Goal: Task Accomplishment & Management: Manage account settings

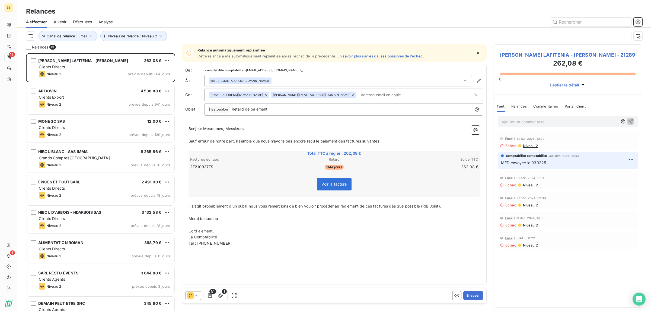
scroll to position [137, 0]
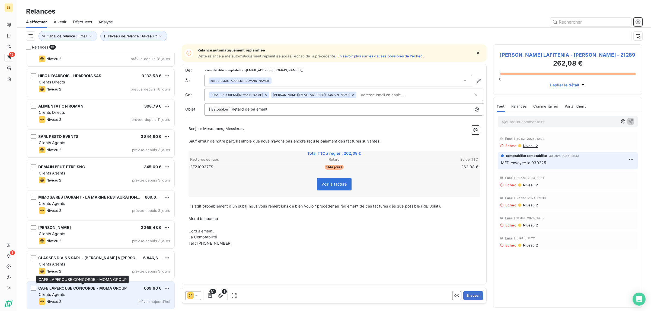
click at [93, 290] on span "CAFE LAPEROUSE CONCORDE - MOMA GROUP" at bounding box center [82, 288] width 88 height 5
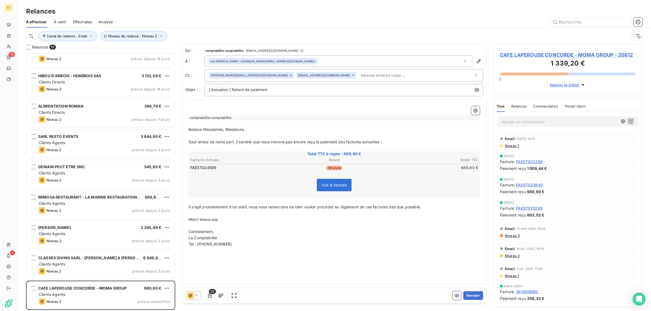
click at [547, 105] on span "Commentaires" at bounding box center [545, 106] width 25 height 4
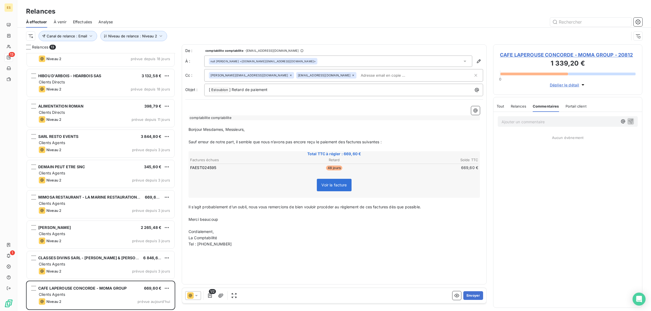
click at [499, 108] on span "Tout" at bounding box center [501, 106] width 8 height 4
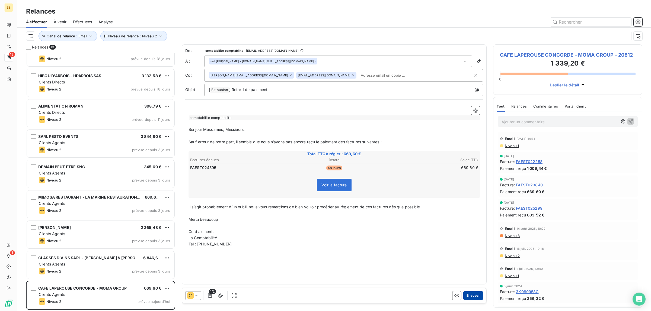
click at [470, 293] on button "Envoyer" at bounding box center [473, 296] width 20 height 9
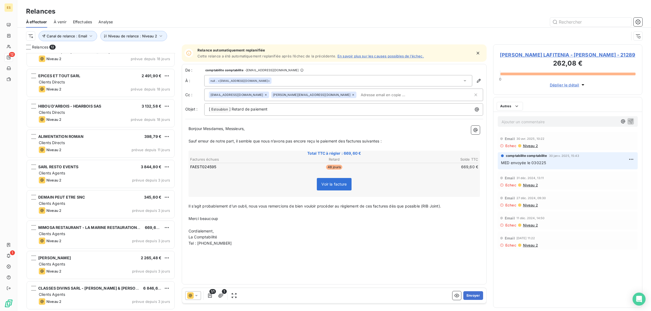
scroll to position [106, 0]
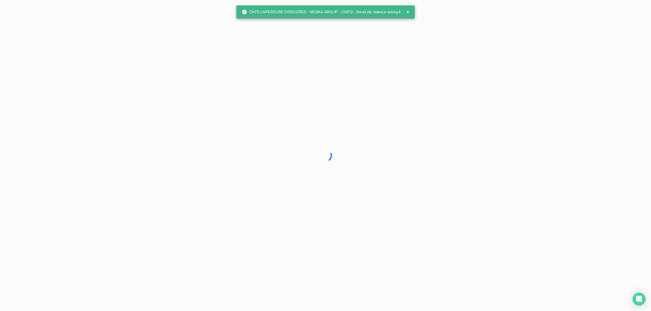
click at [108, 296] on div at bounding box center [325, 155] width 651 height 311
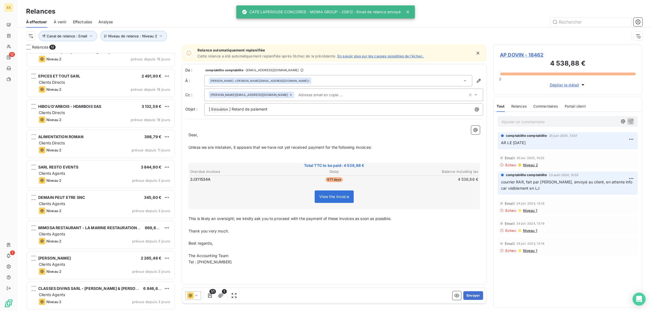
scroll to position [253, 144]
click at [108, 296] on div "Clients Agents" at bounding box center [104, 294] width 131 height 5
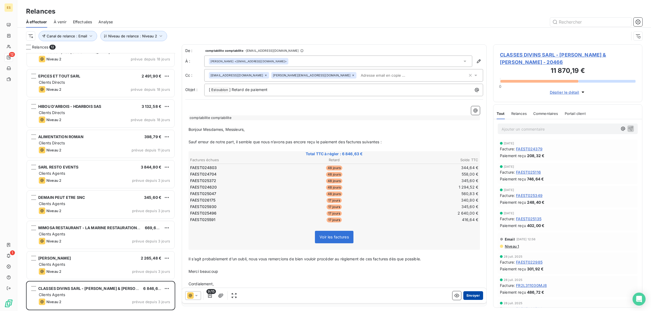
click at [467, 293] on button "Envoyer" at bounding box center [473, 296] width 20 height 9
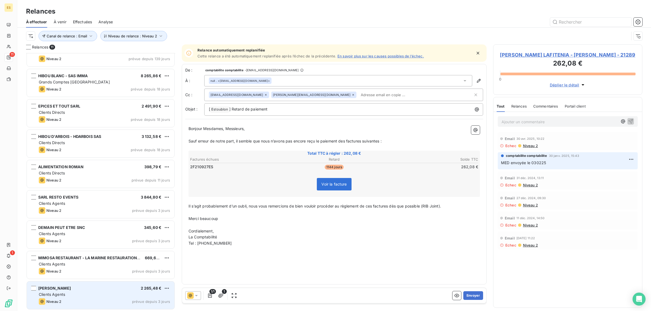
scroll to position [76, 0]
click at [76, 294] on div "Clients Agents" at bounding box center [104, 294] width 131 height 5
click at [71, 291] on span "[PERSON_NAME]" at bounding box center [54, 288] width 33 height 5
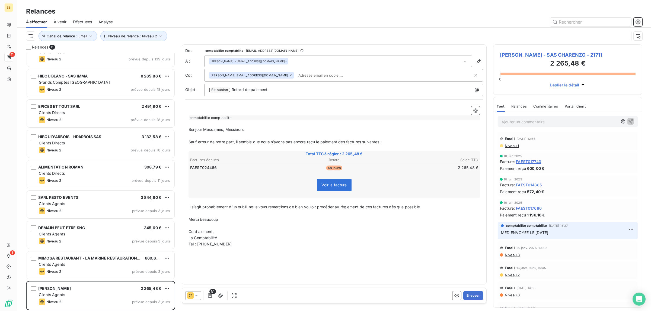
scroll to position [76, 0]
click at [468, 296] on button "Envoyer" at bounding box center [473, 296] width 20 height 9
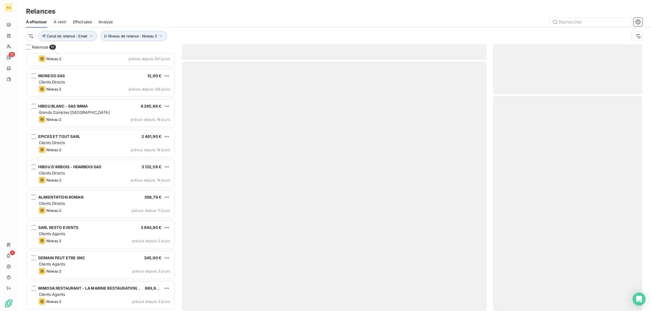
scroll to position [45, 0]
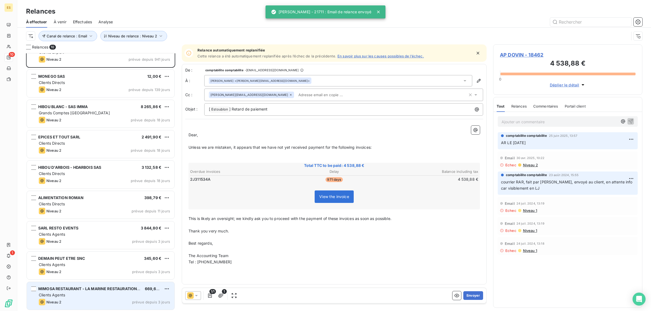
click at [64, 294] on span "Clients Agents" at bounding box center [52, 295] width 26 height 5
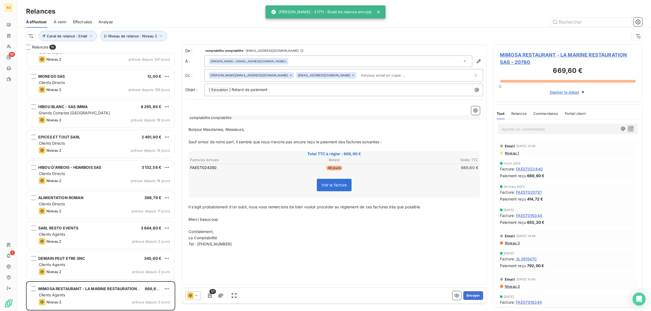
click at [548, 113] on span "Commentaires" at bounding box center [545, 113] width 25 height 4
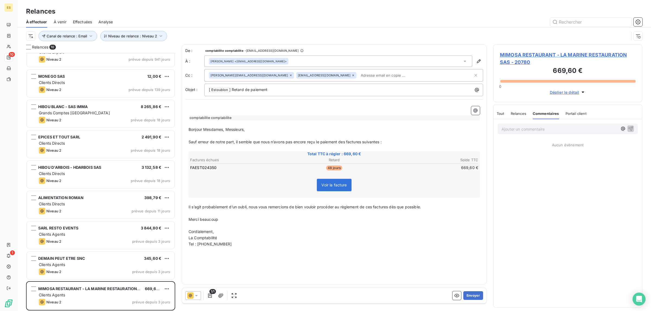
drag, startPoint x: 503, startPoint y: 114, endPoint x: 497, endPoint y: 119, distance: 8.7
click at [503, 114] on span "Tout" at bounding box center [501, 113] width 8 height 4
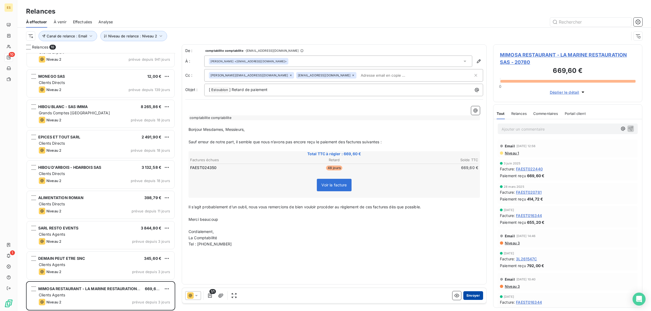
click at [475, 296] on button "Envoyer" at bounding box center [473, 296] width 20 height 9
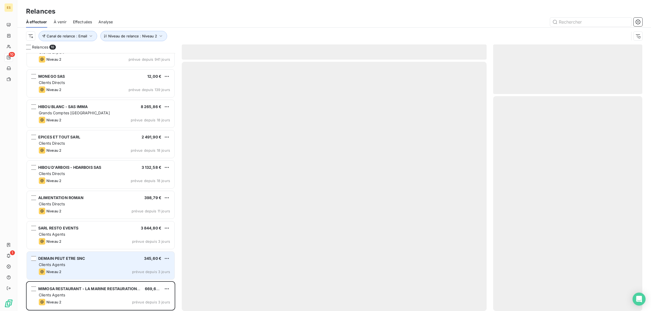
scroll to position [15, 0]
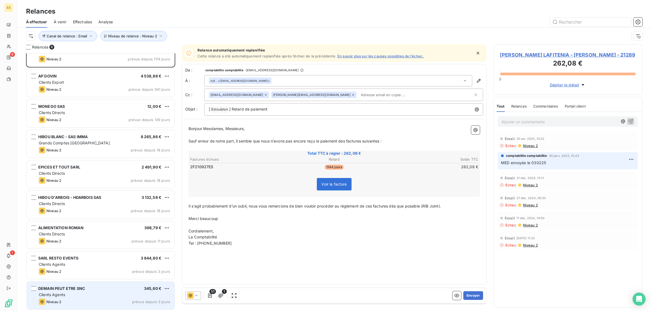
click at [49, 292] on div "[DATE] PEUT ETRE SNC 345,60 € Clients Agents Niveau 2 prévue depuis 3 jours" at bounding box center [101, 296] width 148 height 28
click at [94, 291] on div "[DATE] PEUT ETRE SNC 345,60 €" at bounding box center [104, 288] width 131 height 5
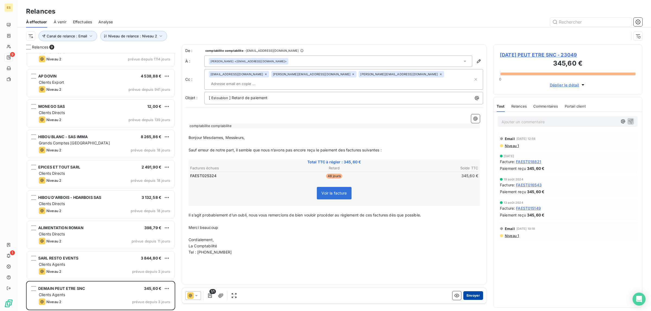
click at [469, 293] on button "Envoyer" at bounding box center [473, 296] width 20 height 9
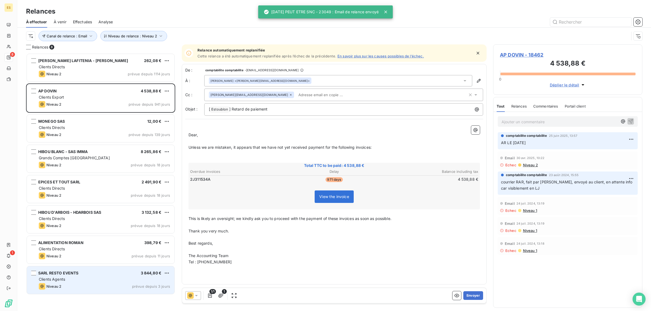
click at [86, 285] on div "Niveau 2 prévue depuis 3 jours" at bounding box center [104, 286] width 131 height 7
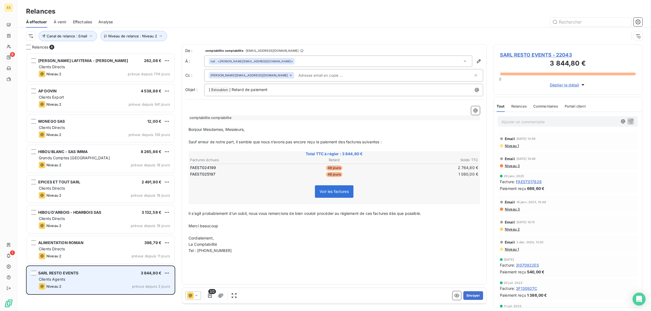
click at [91, 280] on div "Clients Agents" at bounding box center [104, 279] width 131 height 5
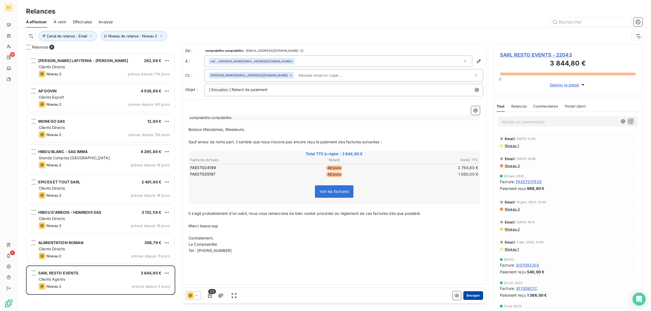
click at [468, 296] on button "Envoyer" at bounding box center [473, 296] width 20 height 9
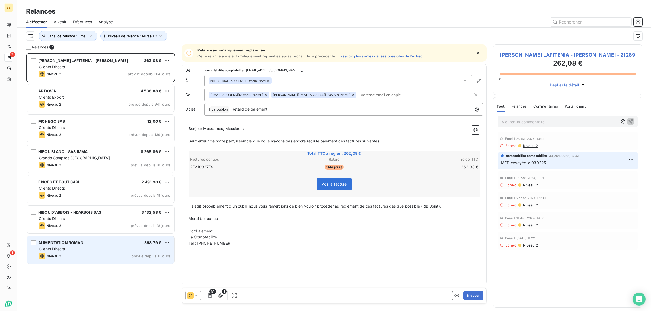
click at [83, 254] on div "Niveau 2 prévue depuis 11 jours" at bounding box center [104, 256] width 131 height 7
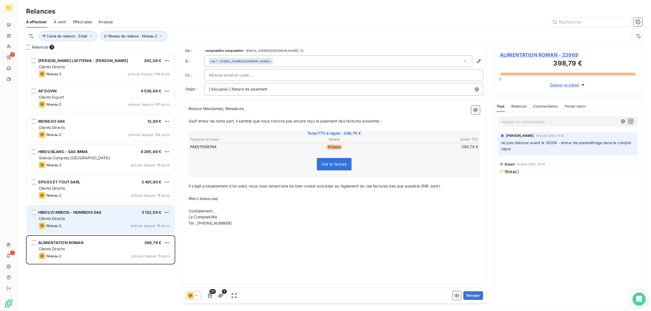
click at [84, 221] on div "Clients Directs" at bounding box center [104, 218] width 131 height 5
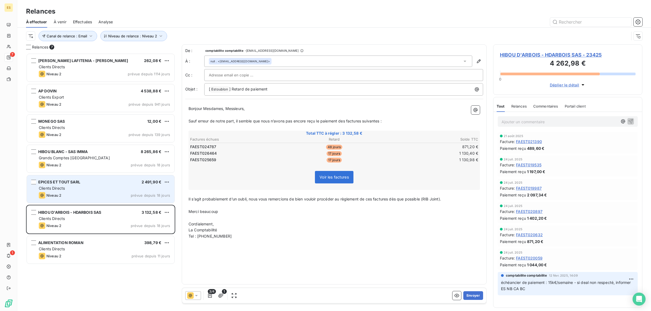
click at [66, 191] on div "EPICES ET TOUT SARL 2 491,90 € Clients Directs Niveau 2 prévue depuis 18 jours" at bounding box center [101, 189] width 148 height 28
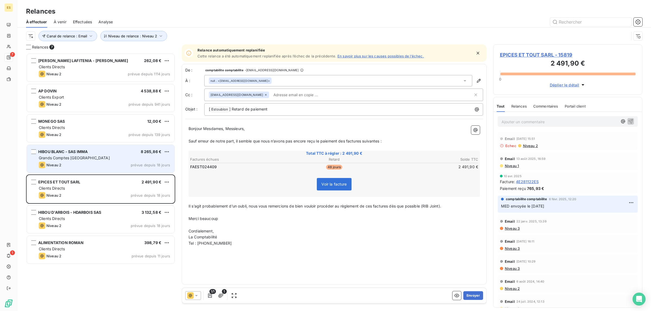
click at [95, 157] on div "Grands Comptes [GEOGRAPHIC_DATA]" at bounding box center [104, 157] width 131 height 5
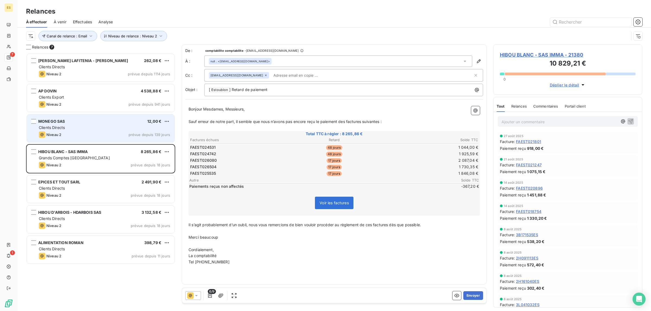
click at [98, 133] on div "Niveau 2 prévue depuis 139 jours" at bounding box center [104, 135] width 131 height 7
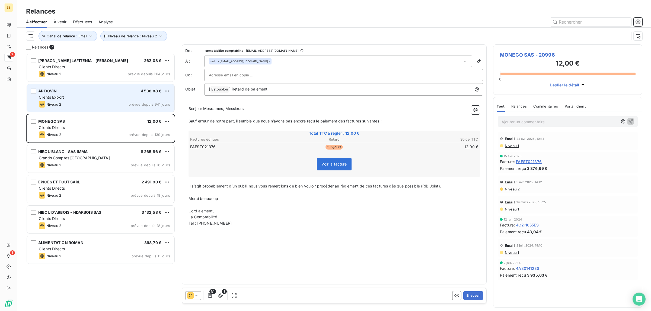
click at [73, 104] on div "Niveau 2 prévue depuis 941 jours" at bounding box center [104, 104] width 131 height 7
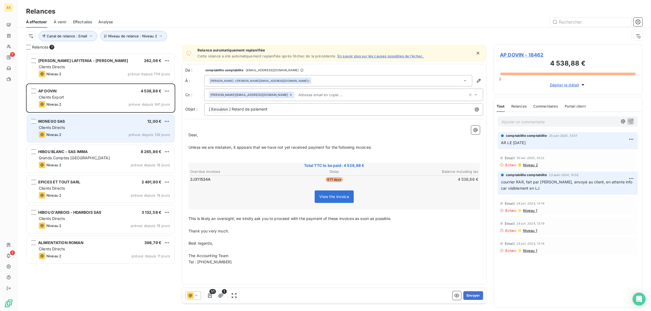
click at [87, 125] on div "MONEGO SAS 12,00 € Clients Directs Niveau 2 prévue depuis 139 jours" at bounding box center [101, 129] width 148 height 28
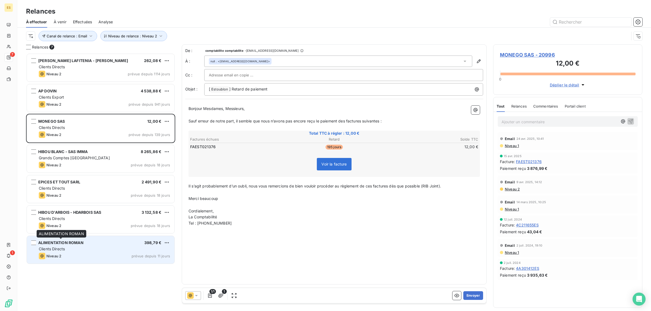
click at [72, 245] on span "ALIMENTATION ROMAN" at bounding box center [60, 243] width 45 height 5
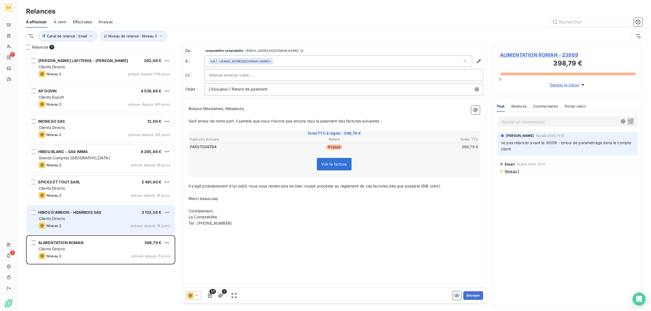
click at [72, 226] on div "Niveau 2 prévue depuis 18 jours" at bounding box center [104, 226] width 131 height 7
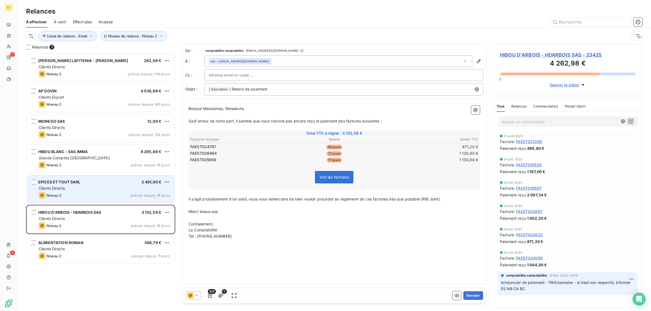
click at [60, 193] on span "Niveau 2" at bounding box center [53, 195] width 15 height 4
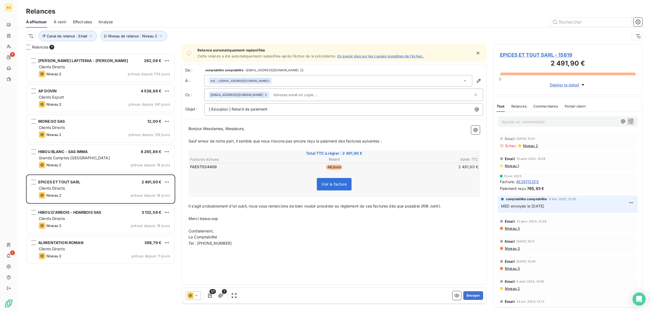
scroll to position [53, 0]
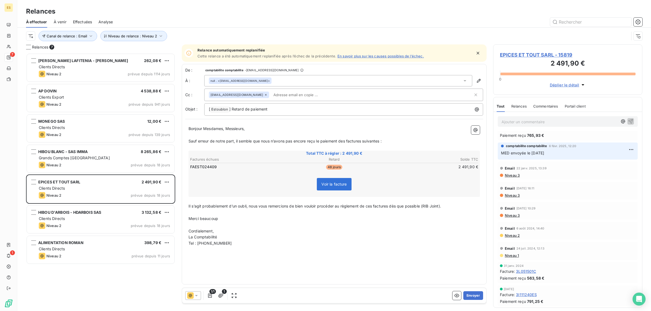
click at [509, 237] on span "Niveau 2" at bounding box center [511, 235] width 15 height 4
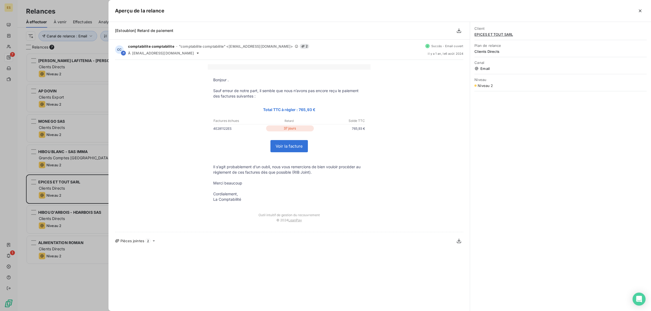
click at [101, 9] on div at bounding box center [325, 155] width 651 height 311
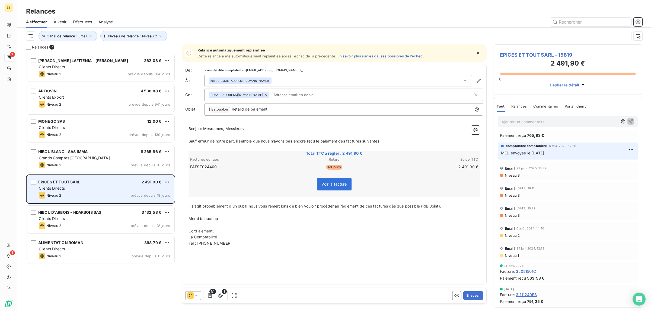
click at [67, 191] on div "EPICES ET TOUT SARL 2 491,90 € Clients Directs Niveau 2 prévue depuis 18 jours" at bounding box center [101, 189] width 148 height 28
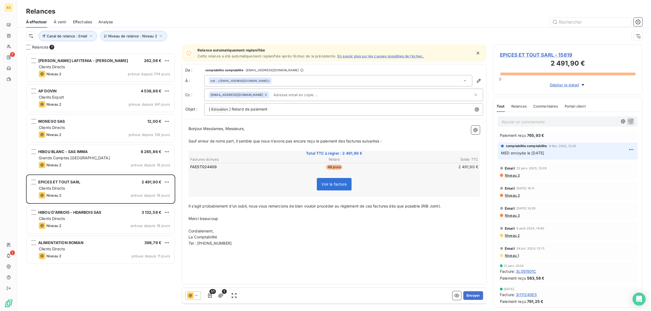
scroll to position [0, 0]
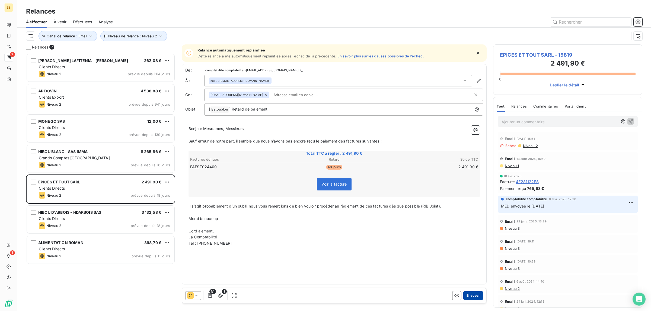
click at [475, 294] on button "Envoyer" at bounding box center [473, 296] width 20 height 9
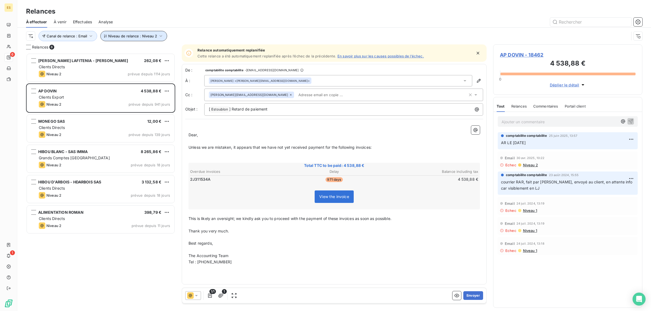
click at [133, 35] on span "Niveau de relance : Niveau 2" at bounding box center [132, 36] width 49 height 4
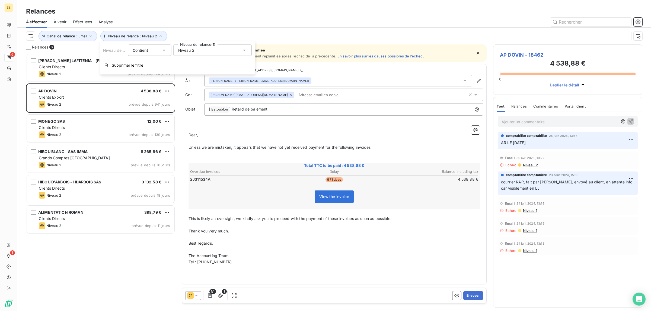
drag, startPoint x: 188, startPoint y: 49, endPoint x: 189, endPoint y: 53, distance: 3.9
click at [188, 49] on span "Niveau 2" at bounding box center [186, 50] width 16 height 5
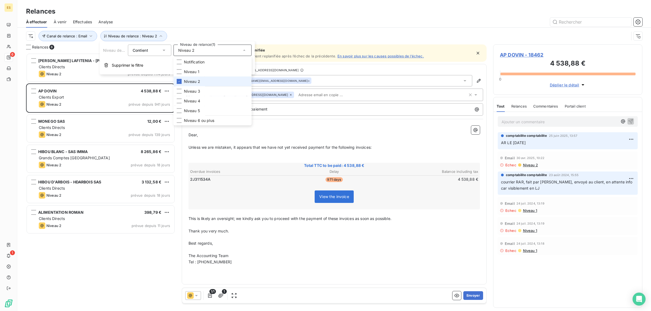
click at [190, 78] on li "Niveau 2" at bounding box center [213, 82] width 78 height 10
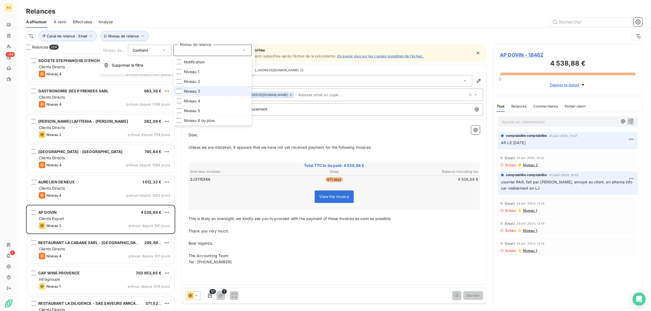
scroll to position [253, 144]
click at [189, 91] on span "Niveau 3" at bounding box center [192, 91] width 16 height 5
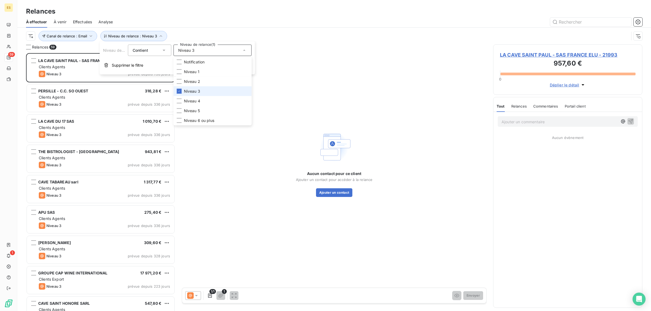
scroll to position [253, 144]
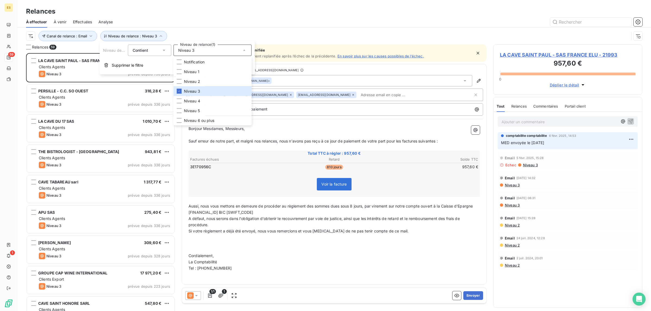
click at [191, 24] on div at bounding box center [380, 22] width 523 height 9
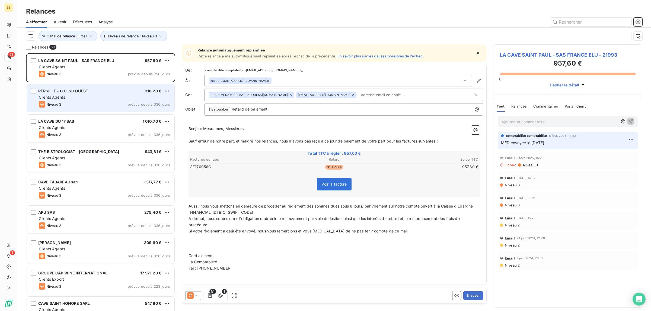
click at [120, 102] on div "Niveau 3 prévue depuis 336 jours" at bounding box center [104, 104] width 131 height 7
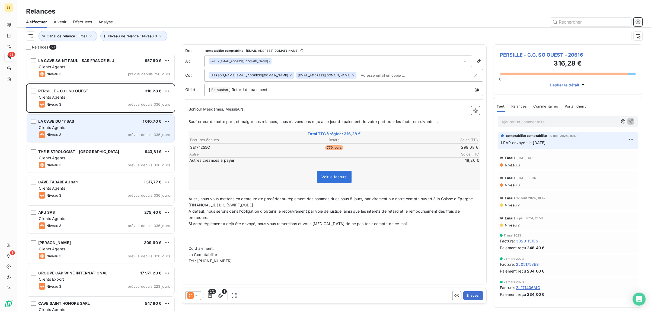
click at [113, 127] on div "Clients Agents" at bounding box center [104, 127] width 131 height 5
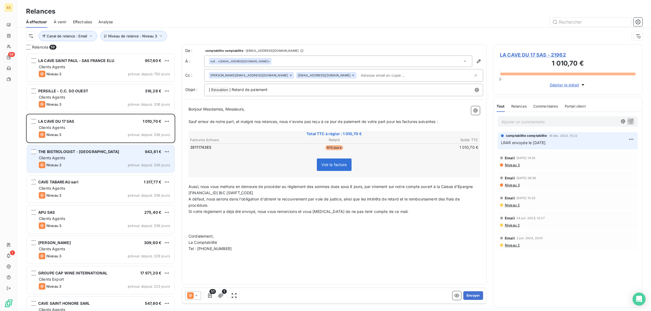
click at [111, 157] on div "Clients Agents" at bounding box center [104, 157] width 131 height 5
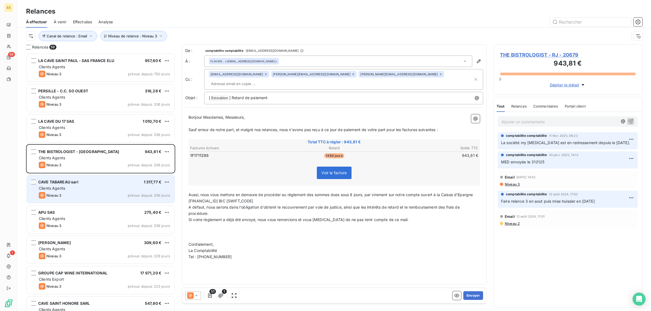
click at [112, 182] on div "CAVE TABAREAU sarl 1 317,77 €" at bounding box center [104, 182] width 131 height 5
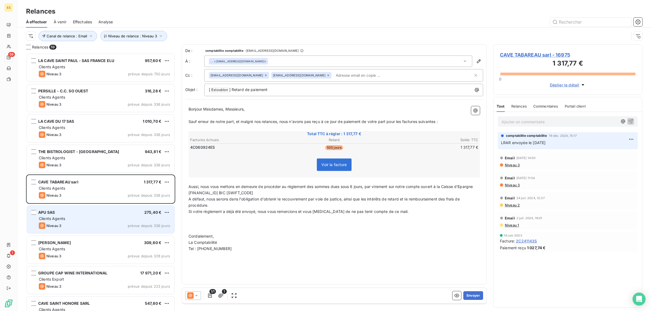
click at [114, 221] on div "Clients Agents" at bounding box center [104, 218] width 131 height 5
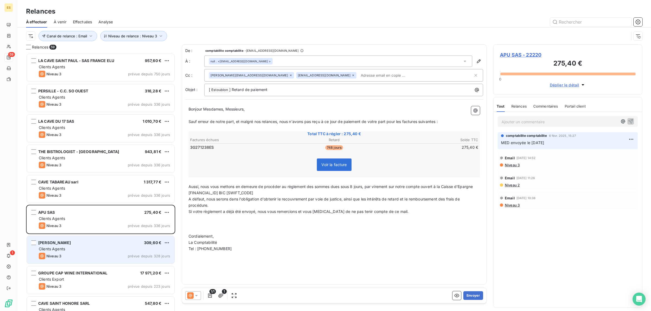
click at [103, 249] on div "Clients Agents" at bounding box center [104, 248] width 131 height 5
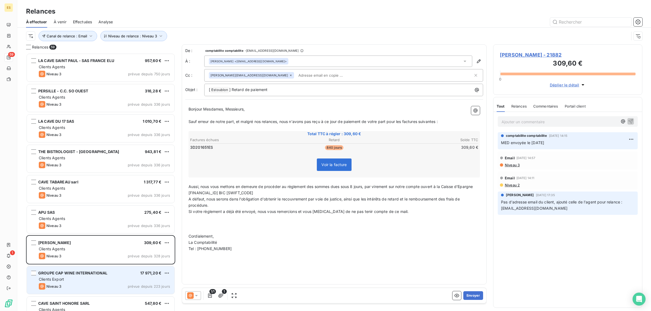
click at [98, 272] on span "GROUPE CAP WINE INTERNATIONAL" at bounding box center [72, 273] width 69 height 5
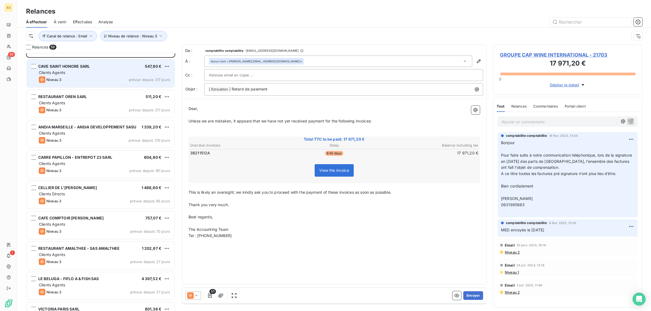
scroll to position [204, 0]
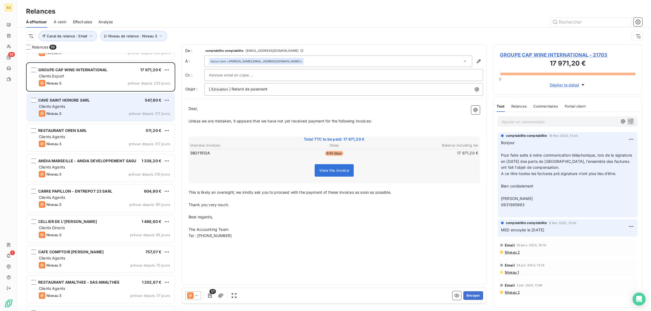
click at [96, 96] on div "CAVE SAINT HONORE SARL 547,80 € Clients Agents Niveau 3 prévue depuis 217 jours" at bounding box center [101, 108] width 148 height 28
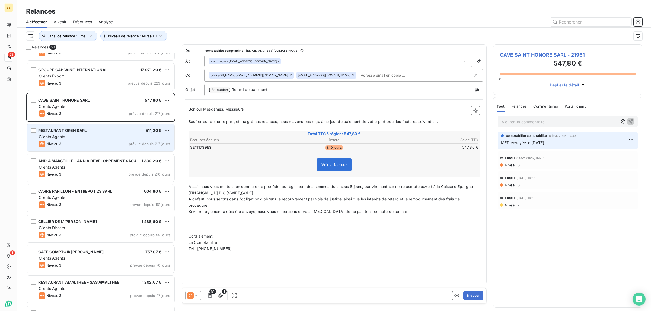
click at [95, 130] on div "RESTAURANT OREN SARL 511,20 €" at bounding box center [104, 130] width 131 height 5
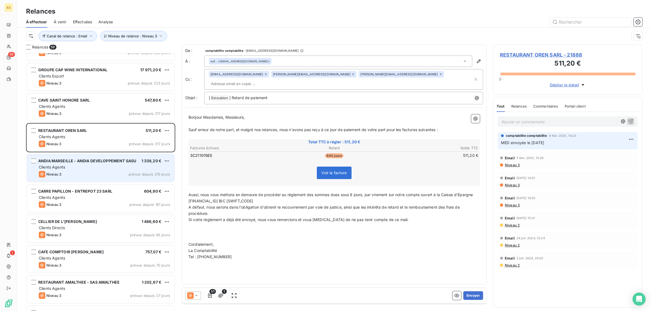
click at [100, 161] on span "ANDIA MARSEILLE - ANDIA DEVELOPPEMENT SASU" at bounding box center [87, 161] width 98 height 5
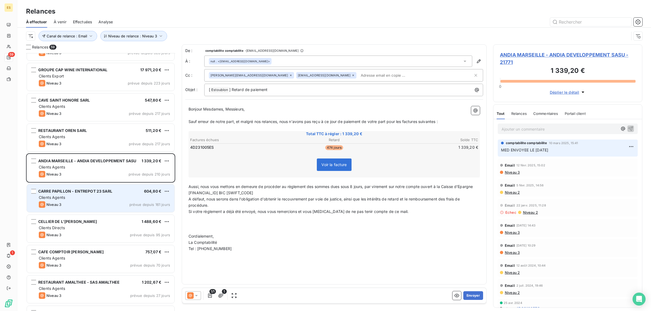
click at [101, 201] on div "Niveau 3 prévue depuis 161 jours" at bounding box center [104, 204] width 131 height 7
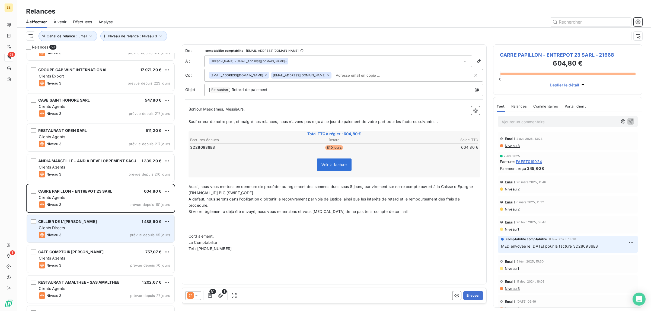
click at [89, 239] on div "CELLIER DE L'AMITIE - GIAMBAGLI 1 488,60 € Clients Directs Niveau 3 prévue depu…" at bounding box center [101, 229] width 148 height 28
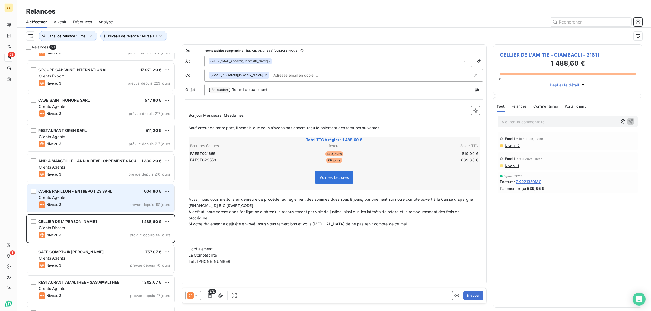
click at [86, 205] on div "Niveau 3 prévue depuis 161 jours" at bounding box center [104, 204] width 131 height 7
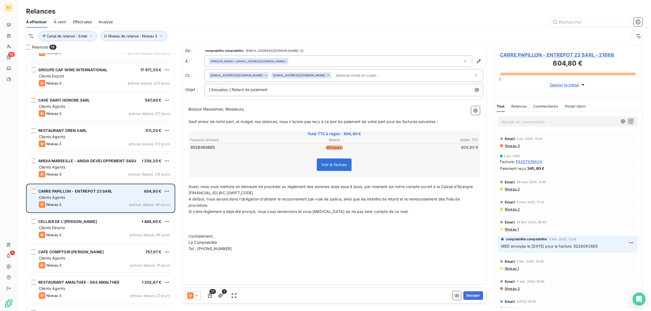
scroll to position [238, 0]
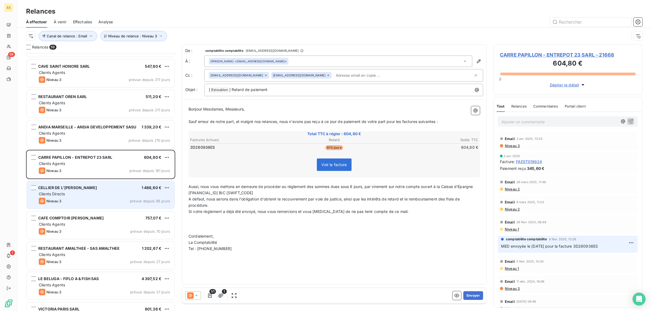
click at [87, 191] on div "Clients Directs" at bounding box center [104, 193] width 131 height 5
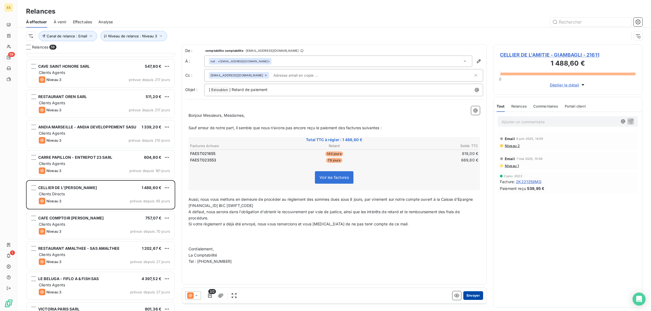
click at [469, 296] on button "Envoyer" at bounding box center [473, 296] width 20 height 9
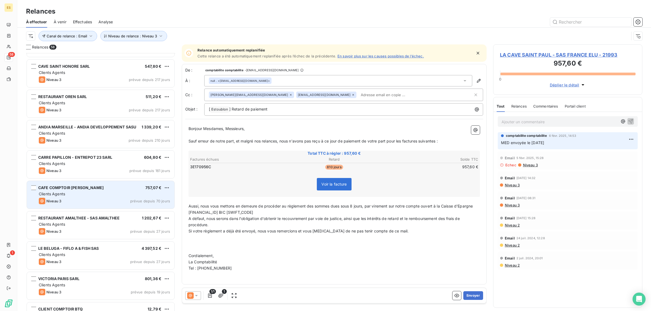
click at [79, 191] on div "CAFE COMPTOIR [PERSON_NAME] SAS 757,07 € Clients Agents Niveau 3 prévue depuis …" at bounding box center [101, 195] width 148 height 28
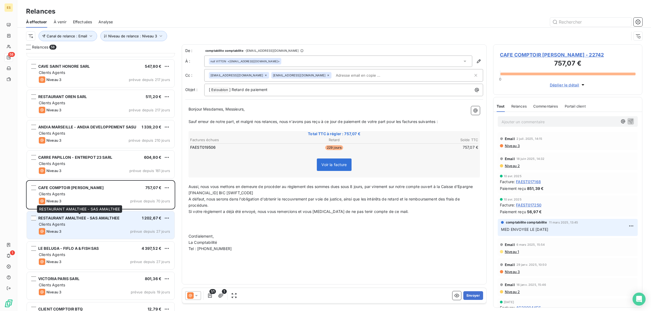
click at [79, 220] on span "RESTAURANT AMALTHEE - SAS AMALTHEE" at bounding box center [78, 218] width 81 height 5
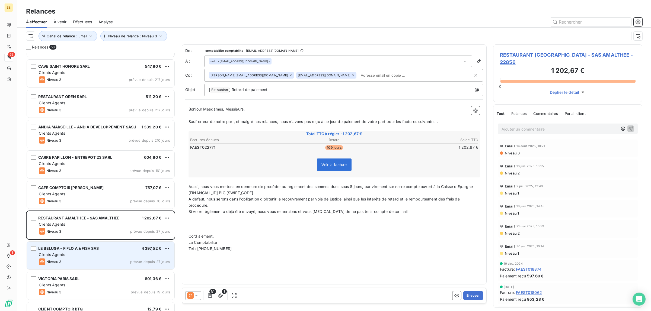
click at [83, 251] on div "LE BELUGA - FIFLO A & FISH SAS" at bounding box center [68, 248] width 61 height 5
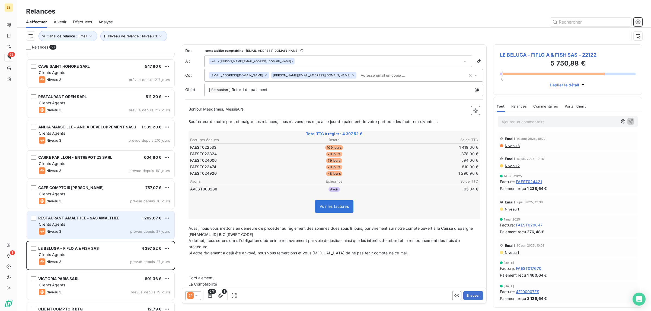
click at [83, 226] on div "Clients Agents" at bounding box center [104, 224] width 131 height 5
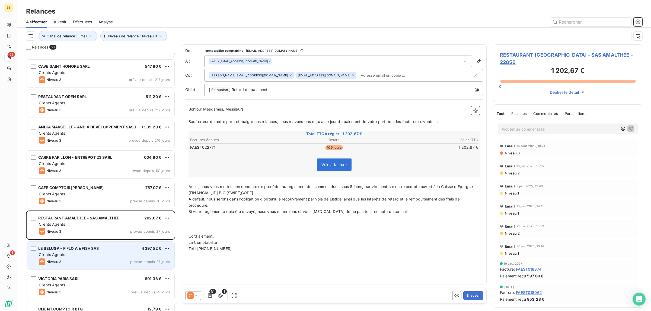
click at [81, 253] on div "Clients Agents" at bounding box center [104, 254] width 131 height 5
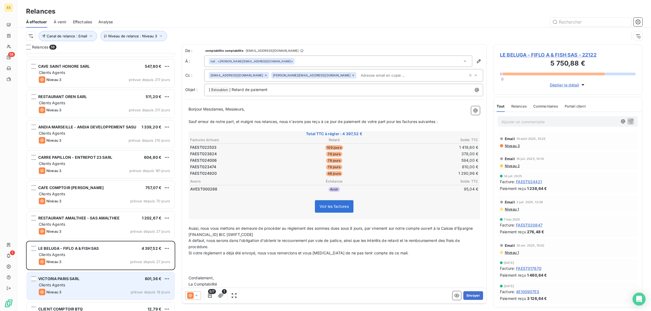
click at [83, 283] on div "Clients Agents" at bounding box center [104, 285] width 131 height 5
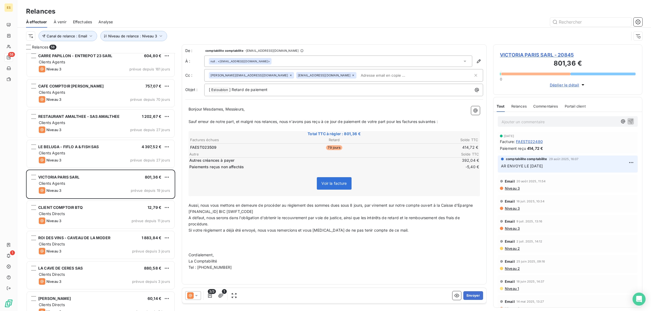
scroll to position [407, 0]
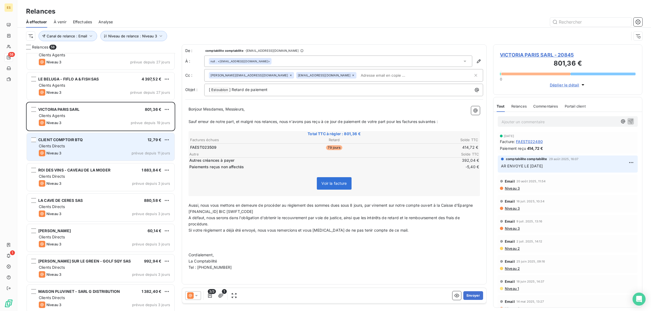
click at [92, 149] on div "Clients Directs" at bounding box center [104, 145] width 131 height 5
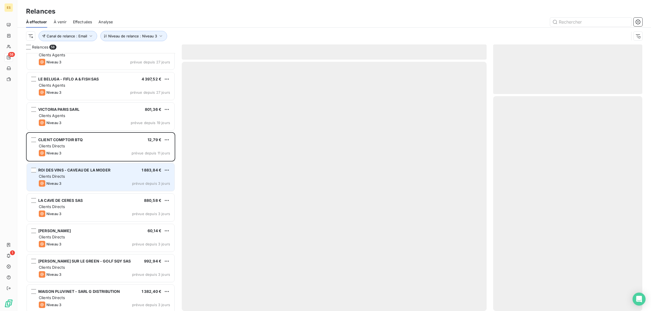
click at [88, 176] on div "Clients Directs" at bounding box center [104, 176] width 131 height 5
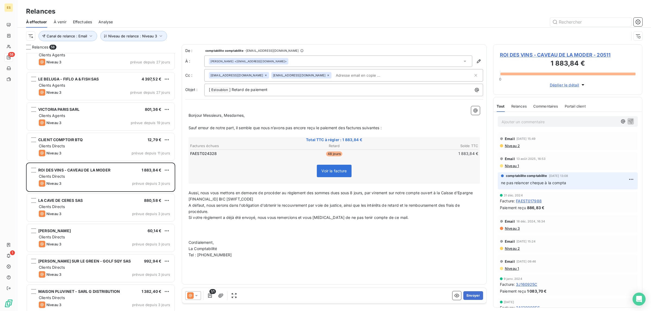
click at [556, 106] on span "Commentaires" at bounding box center [545, 106] width 25 height 4
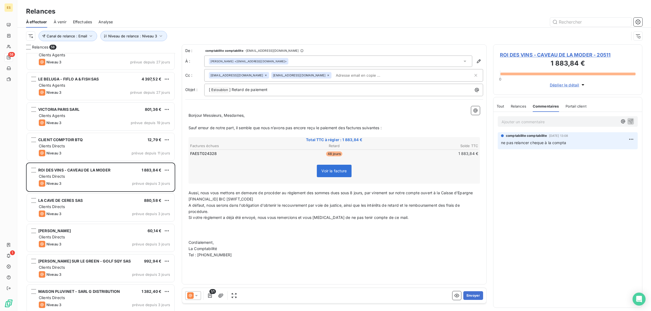
click at [502, 106] on span "Tout" at bounding box center [501, 106] width 8 height 4
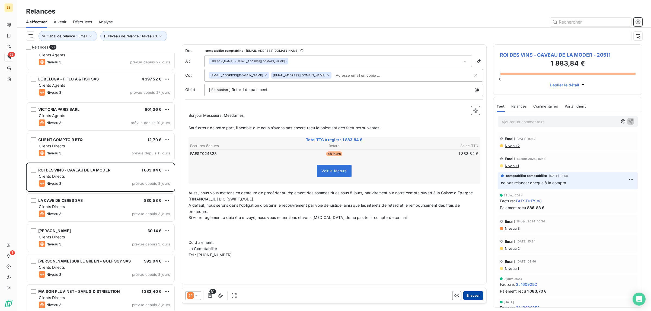
click at [471, 294] on button "Envoyer" at bounding box center [473, 296] width 20 height 9
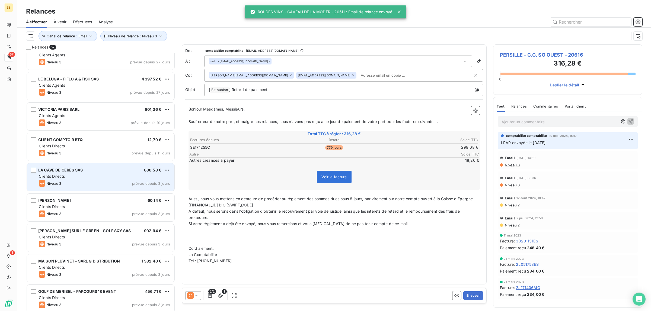
click at [123, 171] on div "LA CAVE DE CERES SAS 880,58 €" at bounding box center [104, 170] width 131 height 5
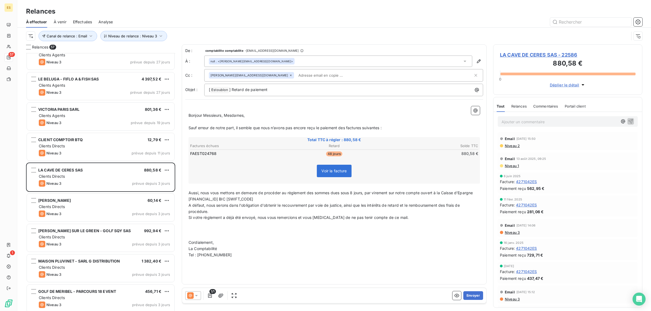
click at [547, 107] on span "Commentaires" at bounding box center [545, 106] width 25 height 4
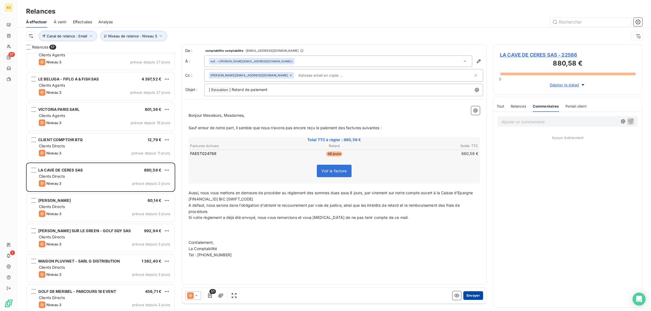
click at [468, 297] on button "Envoyer" at bounding box center [473, 296] width 20 height 9
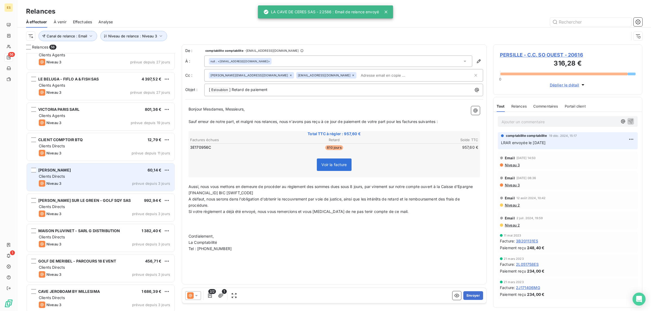
click at [77, 177] on div "Clients Directs" at bounding box center [104, 176] width 131 height 5
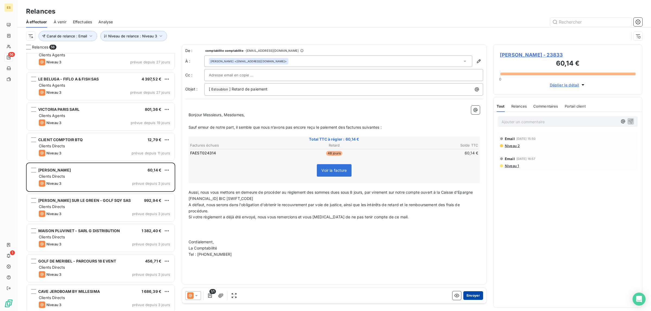
click at [472, 295] on button "Envoyer" at bounding box center [473, 296] width 20 height 9
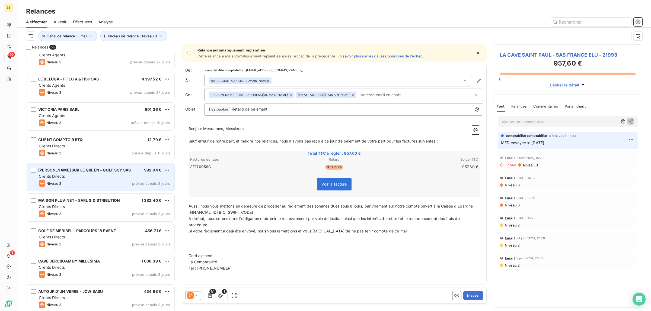
click at [82, 171] on span "[PERSON_NAME] SUR LE GREEN - GOLF SQY SAS" at bounding box center [84, 170] width 92 height 5
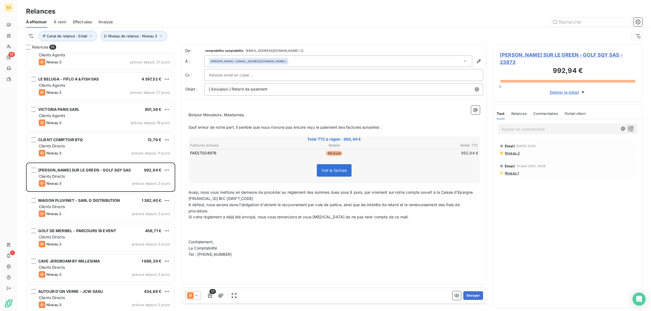
click at [551, 111] on span "Commentaires" at bounding box center [545, 113] width 25 height 4
click at [500, 109] on div "Tout" at bounding box center [501, 113] width 8 height 11
click at [479, 292] on button "Envoyer" at bounding box center [473, 296] width 20 height 9
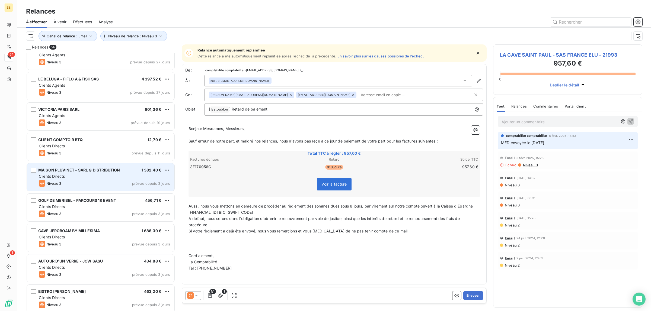
click at [104, 185] on div "Niveau 3 prévue depuis 3 jours" at bounding box center [104, 183] width 131 height 7
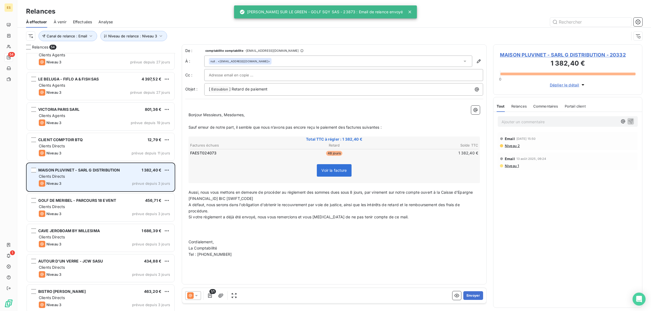
click at [97, 178] on div "Clients Directs" at bounding box center [104, 176] width 131 height 5
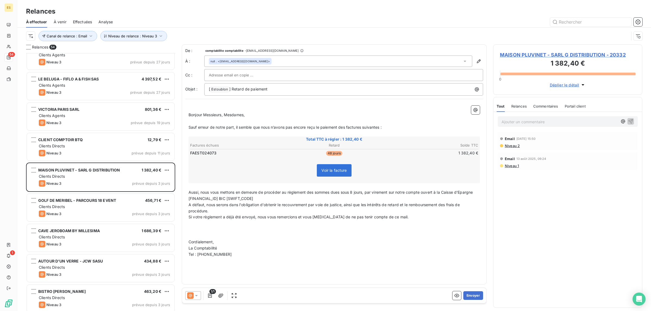
click at [548, 103] on div "Commentaires" at bounding box center [545, 106] width 25 height 11
click at [499, 108] on span "Tout" at bounding box center [501, 106] width 8 height 4
click at [473, 295] on button "Envoyer" at bounding box center [473, 296] width 20 height 9
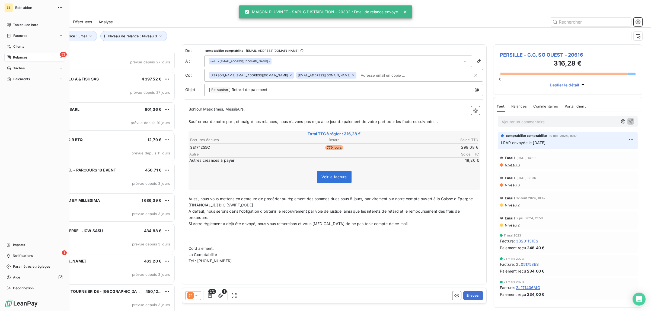
click at [56, 182] on div "Tableau de bord Factures Clients 53 Relances Tâches Paiements Imports 1 Notific…" at bounding box center [34, 157] width 60 height 272
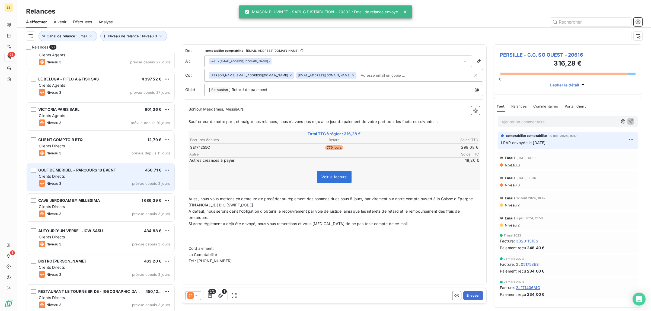
click at [89, 177] on div "Clients Directs" at bounding box center [104, 176] width 131 height 5
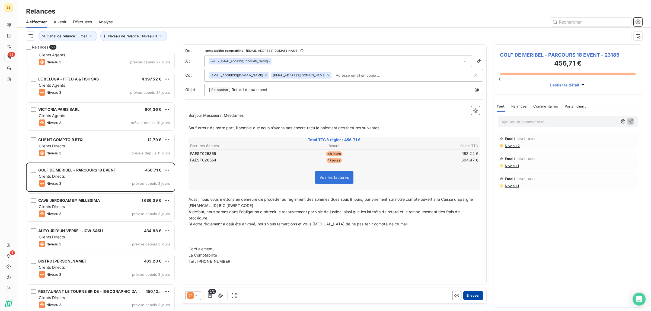
click at [468, 294] on button "Envoyer" at bounding box center [473, 296] width 20 height 9
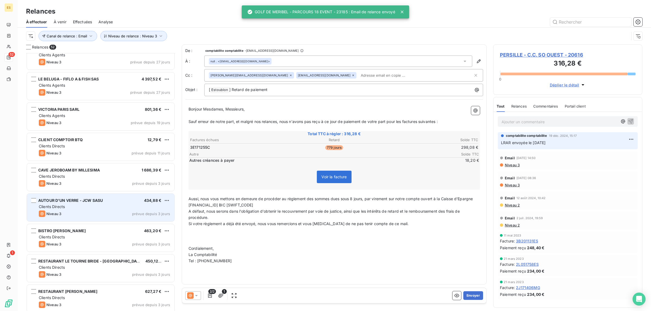
click at [97, 221] on div "AUTOUR D'UN VERRE - JCW SASU 434,88 € Clients Directs Niveau 3 prévue depuis 3 …" at bounding box center [101, 208] width 148 height 28
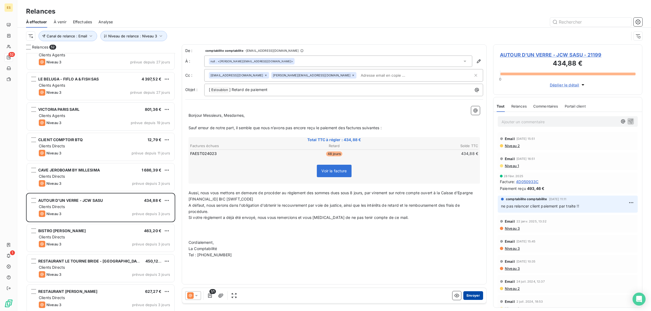
click at [474, 292] on button "Envoyer" at bounding box center [473, 296] width 20 height 9
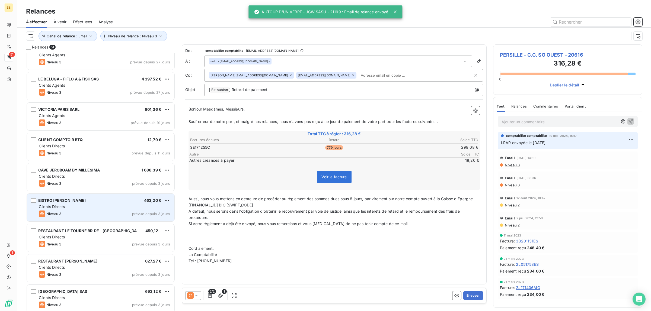
click at [71, 205] on div "Clients Directs" at bounding box center [104, 206] width 131 height 5
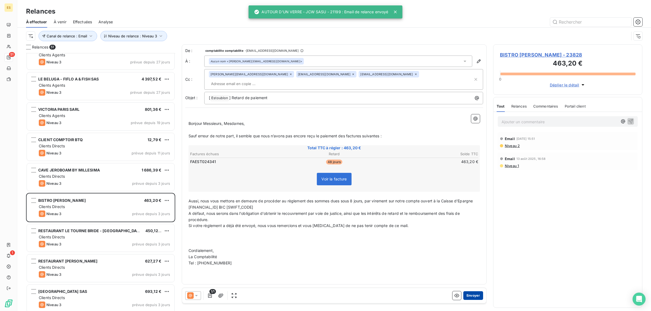
click at [478, 296] on button "Envoyer" at bounding box center [473, 296] width 20 height 9
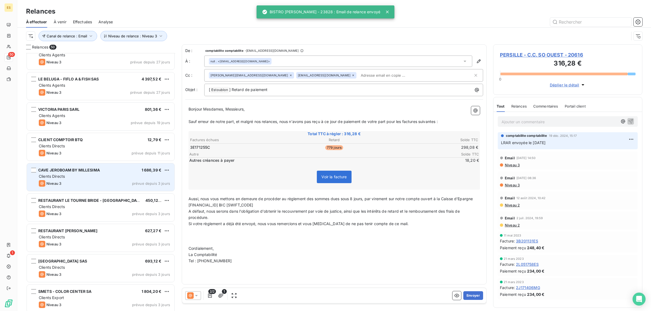
click at [84, 177] on div "Clients Directs" at bounding box center [104, 176] width 131 height 5
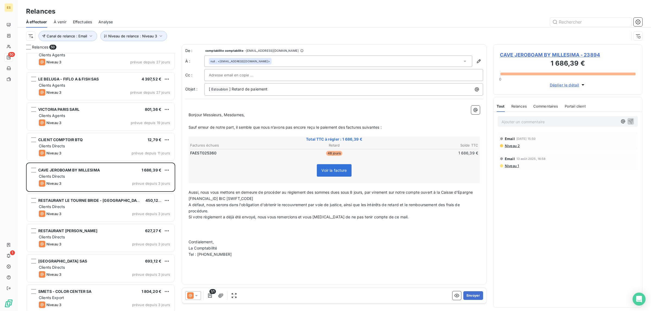
click at [548, 106] on span "Commentaires" at bounding box center [545, 106] width 25 height 4
click at [476, 300] on button "Envoyer" at bounding box center [473, 296] width 20 height 9
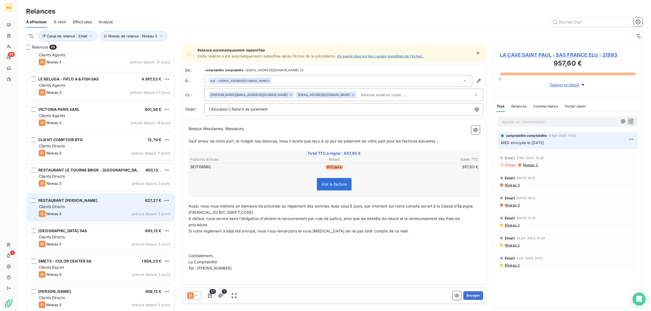
click at [105, 212] on div "Niveau 3 prévue depuis 3 jours" at bounding box center [104, 214] width 131 height 7
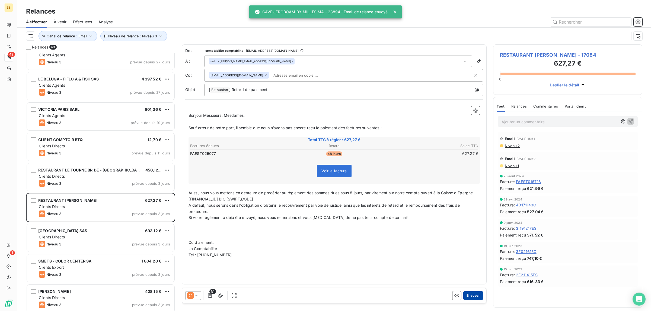
click at [479, 299] on button "Envoyer" at bounding box center [473, 296] width 20 height 9
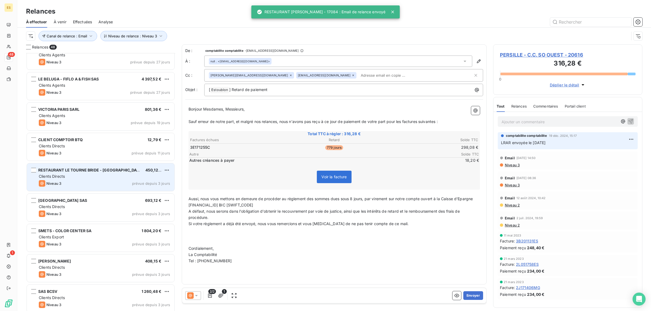
click at [73, 184] on div "Niveau 3 prévue depuis 3 jours" at bounding box center [104, 183] width 131 height 7
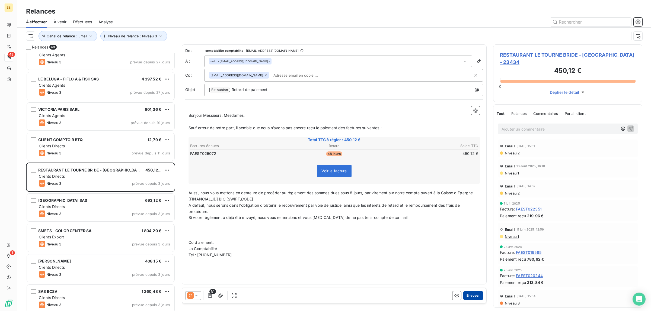
click at [469, 294] on button "Envoyer" at bounding box center [473, 296] width 20 height 9
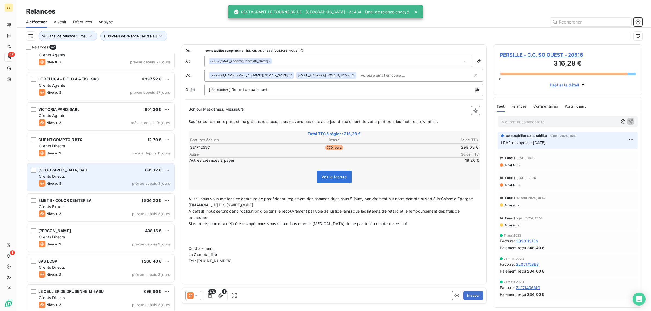
click at [69, 186] on div "Niveau 3 prévue depuis 3 jours" at bounding box center [104, 183] width 131 height 7
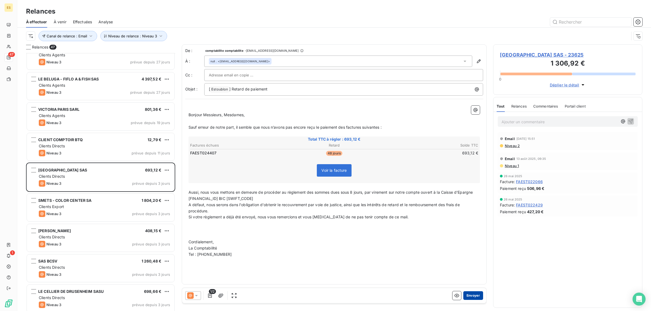
click at [479, 295] on button "Envoyer" at bounding box center [473, 296] width 20 height 9
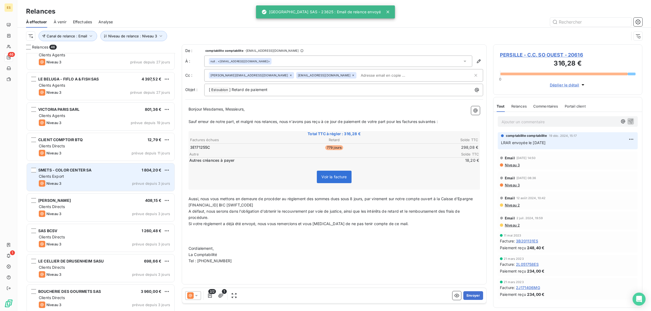
click at [75, 182] on div "Niveau 3 prévue depuis 3 jours" at bounding box center [104, 183] width 131 height 7
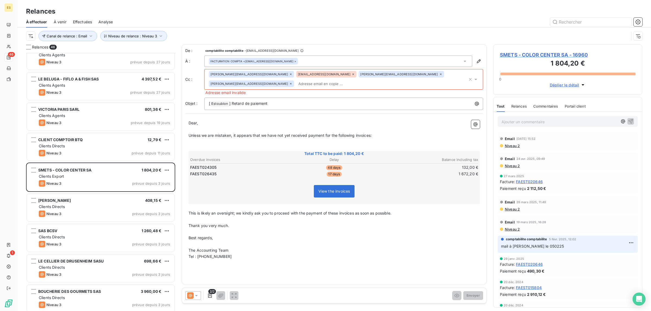
click at [351, 76] on icon at bounding box center [352, 74] width 3 height 3
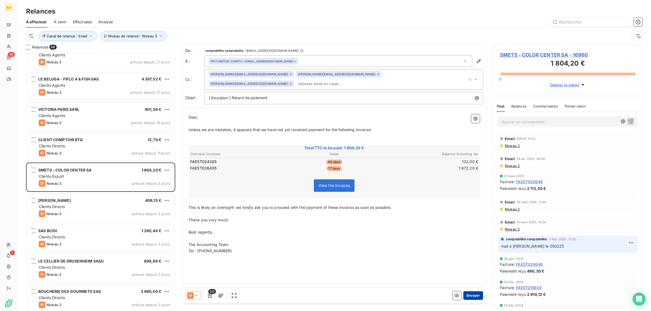
click at [479, 298] on button "Envoyer" at bounding box center [473, 296] width 20 height 9
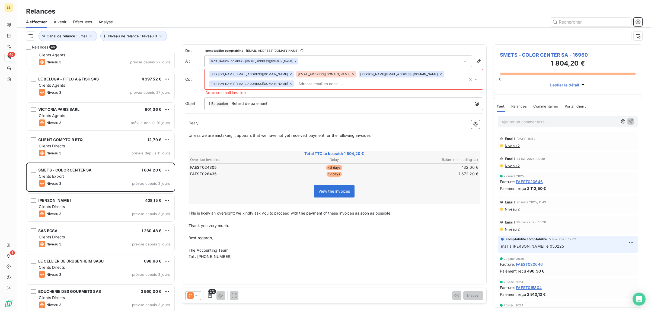
click at [351, 75] on icon at bounding box center [352, 74] width 3 height 3
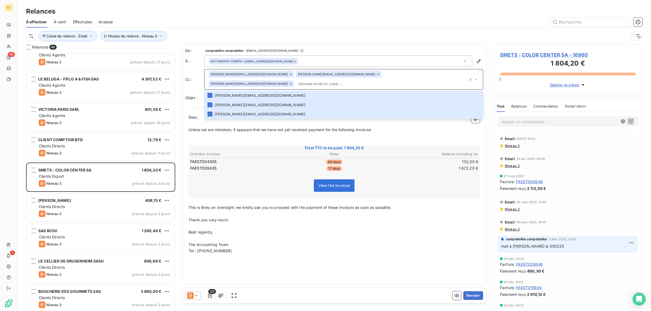
click at [309, 42] on div "Canal de relance : Email Niveau de relance : Niveau 3" at bounding box center [334, 36] width 616 height 17
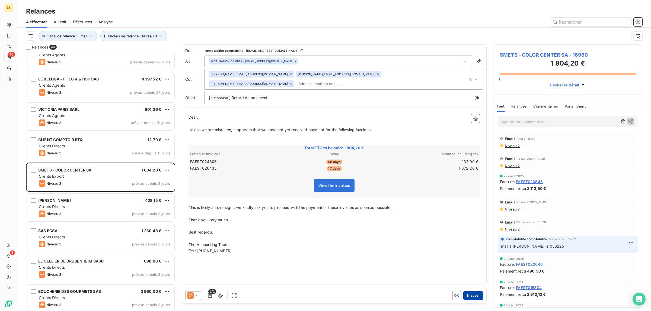
click at [474, 297] on button "Envoyer" at bounding box center [473, 296] width 20 height 9
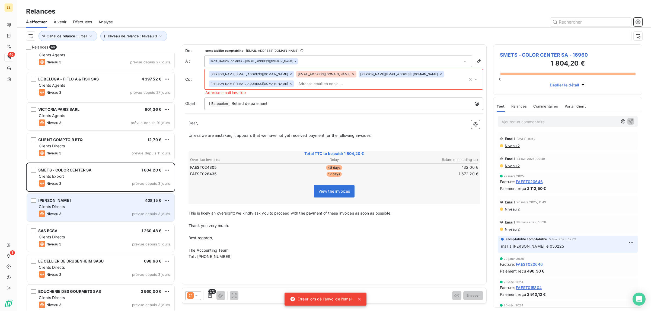
click at [74, 214] on div "Niveau 3 prévue depuis 3 jours" at bounding box center [104, 214] width 131 height 7
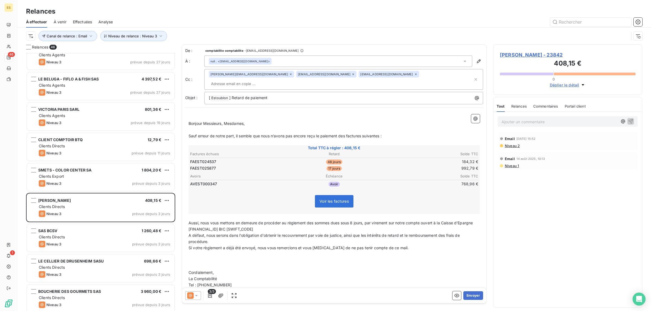
click at [540, 105] on span "Commentaires" at bounding box center [545, 106] width 25 height 4
click at [502, 104] on span "Tout" at bounding box center [501, 106] width 8 height 4
click at [472, 292] on button "Envoyer" at bounding box center [473, 296] width 20 height 9
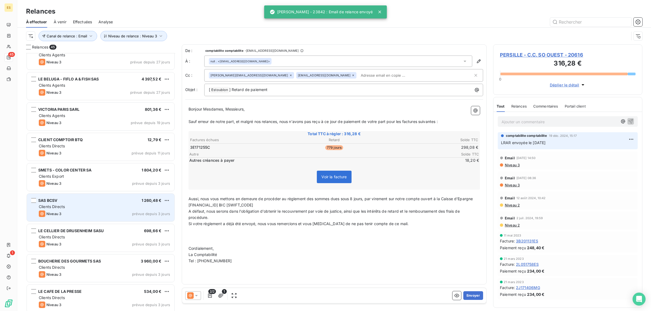
click at [64, 208] on span "Clients Directs" at bounding box center [52, 206] width 26 height 5
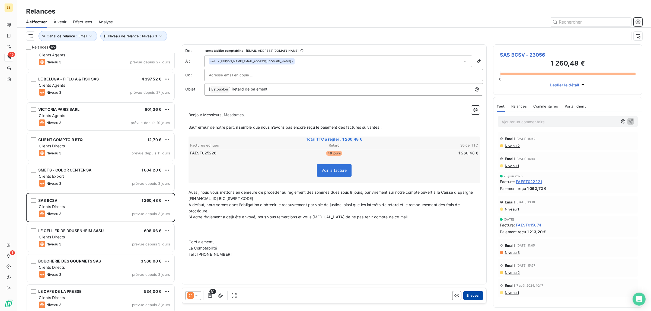
click at [479, 294] on button "Envoyer" at bounding box center [473, 296] width 20 height 9
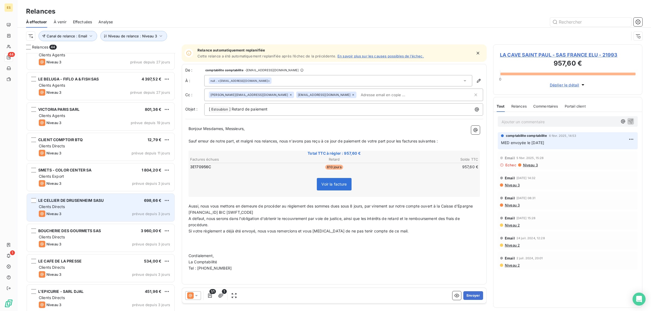
click at [75, 220] on div "LE CELLIER DE DRUSENHEIM SASU 698,66 € Clients Directs Niveau 3 prévue depuis 3…" at bounding box center [101, 208] width 148 height 28
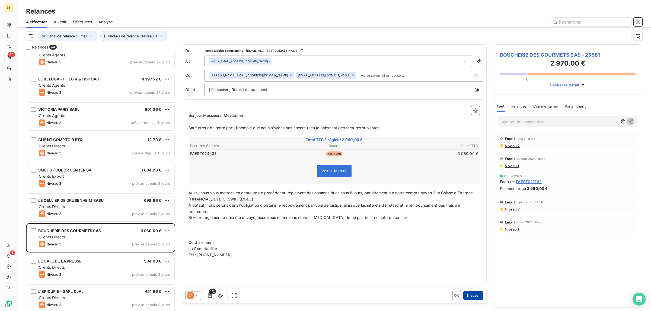
click at [470, 296] on button "Envoyer" at bounding box center [473, 296] width 20 height 9
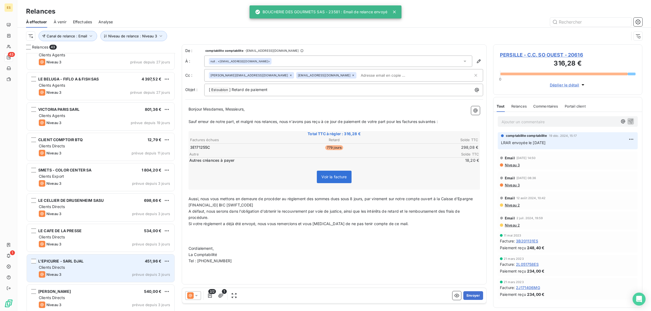
click at [101, 269] on div "Clients Directs" at bounding box center [104, 267] width 131 height 5
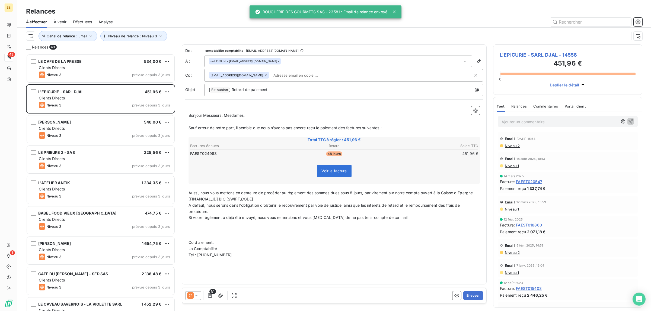
scroll to position [610, 0]
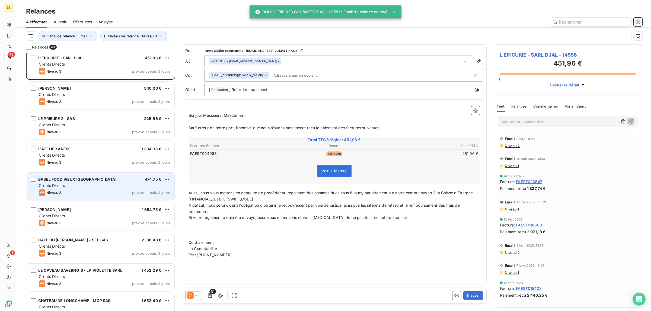
click at [91, 188] on div "Clients Directs" at bounding box center [104, 185] width 131 height 5
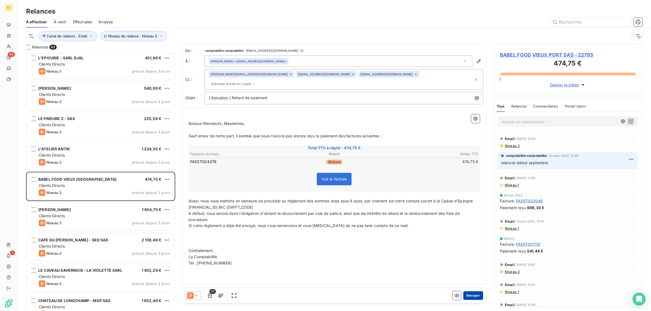
click at [473, 296] on button "Envoyer" at bounding box center [473, 296] width 20 height 9
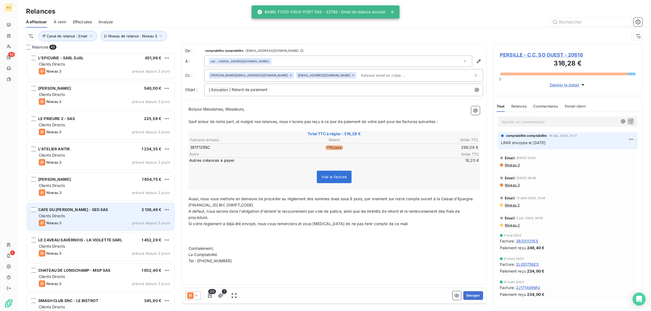
click at [66, 229] on div "CAFE DU [PERSON_NAME] - SED SAS 2 136,48 € Clients Directs Niveau 3 prévue depu…" at bounding box center [101, 217] width 148 height 28
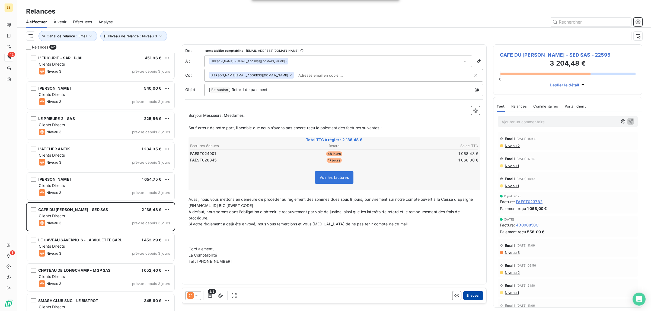
click at [476, 296] on button "Envoyer" at bounding box center [473, 296] width 20 height 9
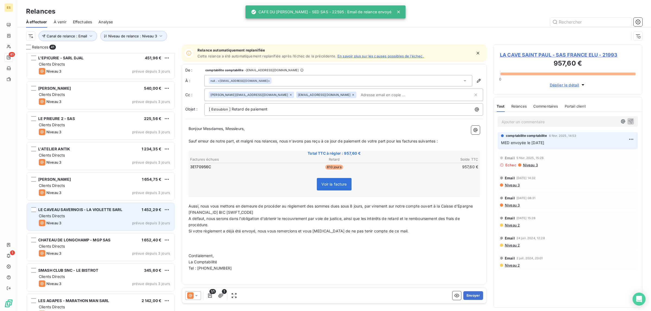
click at [79, 227] on div "LE CAVEAU SAVERNOIS - LA VIOLETTE SARL 1 452,29 € Clients Directs Niveau 3 prév…" at bounding box center [101, 217] width 148 height 28
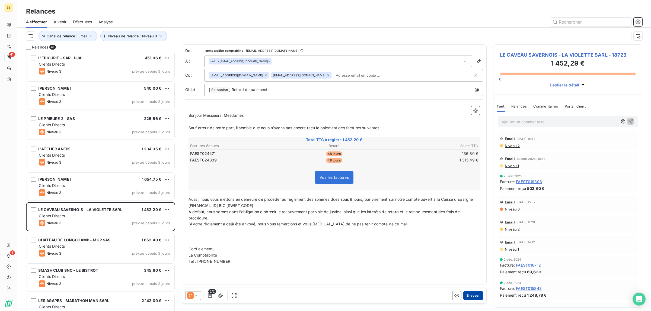
click at [468, 296] on button "Envoyer" at bounding box center [473, 296] width 20 height 9
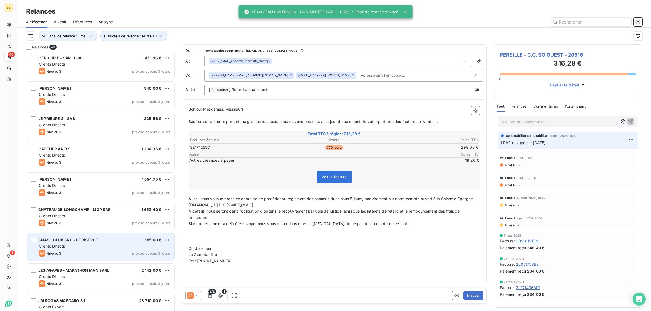
click at [74, 246] on div "Clients Directs" at bounding box center [104, 246] width 131 height 5
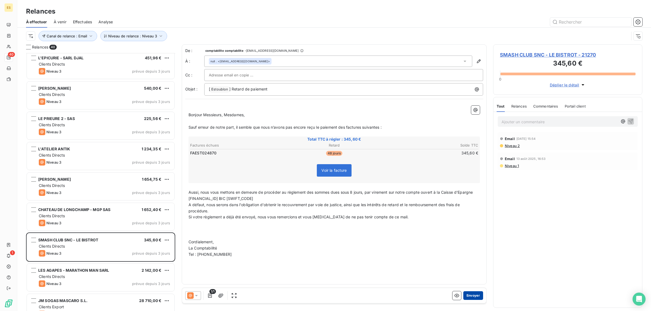
click at [471, 295] on button "Envoyer" at bounding box center [473, 296] width 20 height 9
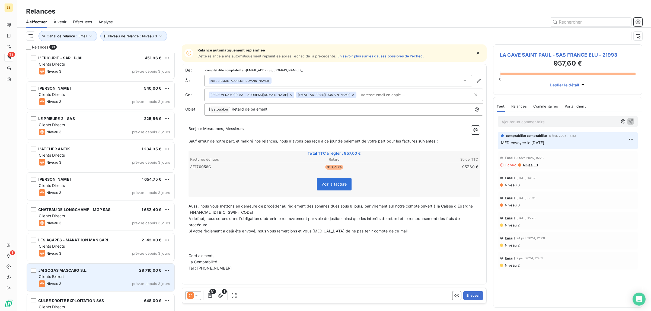
click at [62, 268] on div "JM SOGAS MASCARO S.L." at bounding box center [62, 270] width 49 height 5
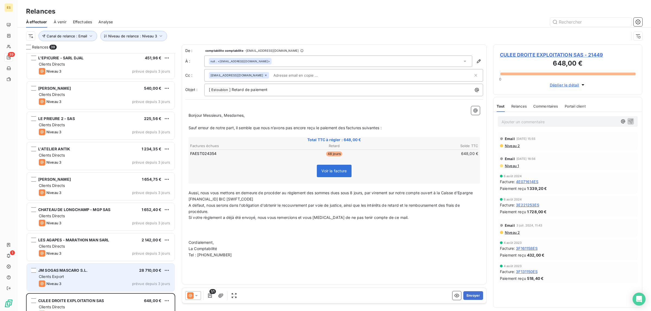
click at [104, 278] on div "Clients Export" at bounding box center [104, 276] width 131 height 5
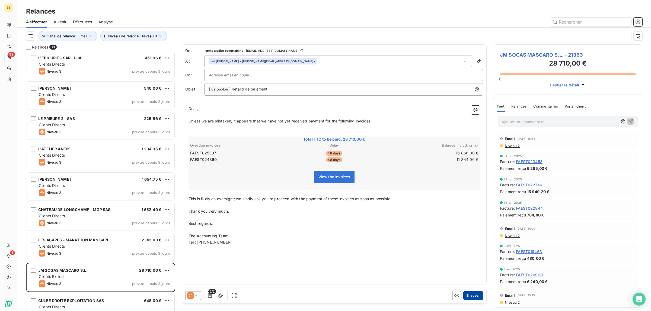
click at [475, 298] on button "Envoyer" at bounding box center [473, 296] width 20 height 9
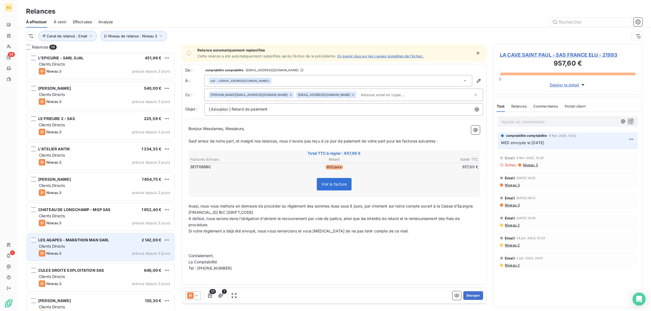
click at [103, 252] on div "Niveau 3 prévue depuis 3 jours" at bounding box center [104, 253] width 131 height 7
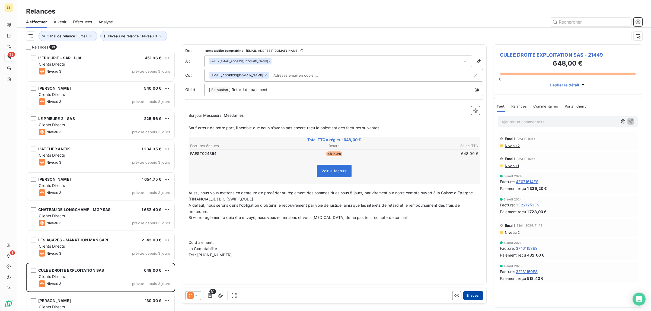
click at [470, 295] on button "Envoyer" at bounding box center [473, 296] width 20 height 9
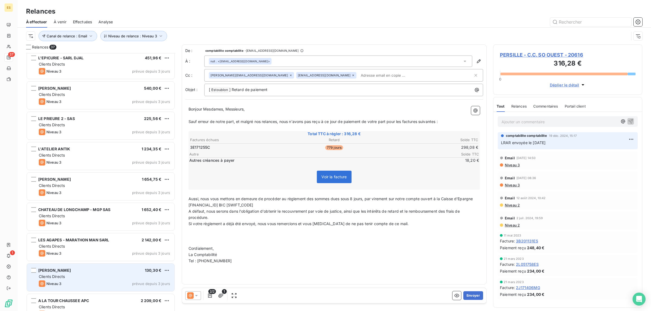
click at [90, 277] on div "Clients Directs" at bounding box center [104, 276] width 131 height 5
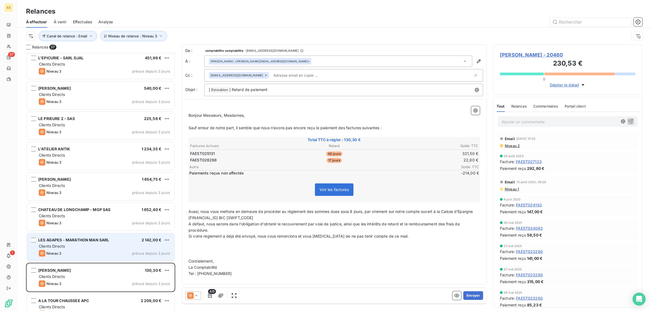
click at [82, 247] on div "Clients Directs" at bounding box center [104, 246] width 131 height 5
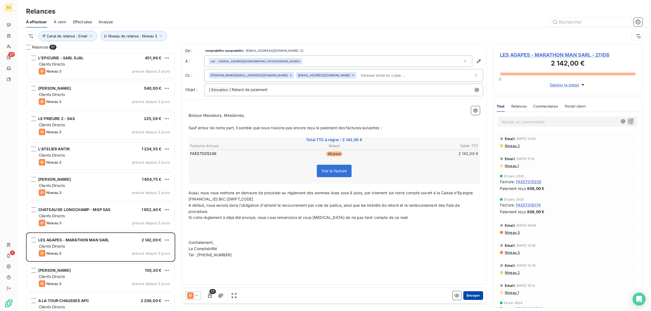
click at [472, 292] on button "Envoyer" at bounding box center [473, 296] width 20 height 9
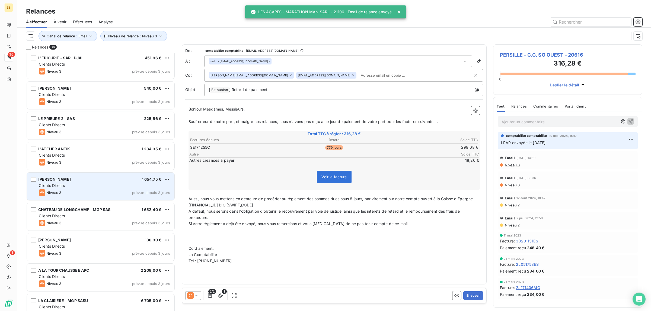
click at [71, 189] on div "[PERSON_NAME] 1 654,75 € Clients Directs Niveau 3 prévue depuis 3 jours" at bounding box center [101, 187] width 148 height 28
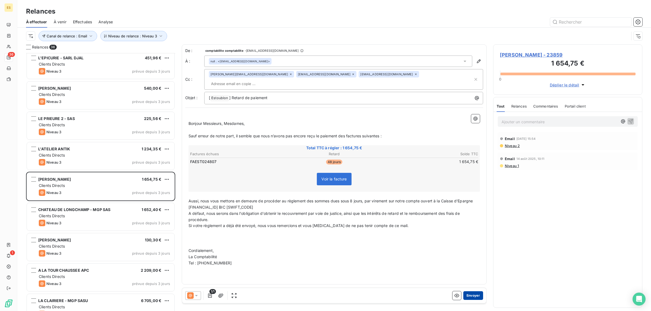
click at [474, 295] on button "Envoyer" at bounding box center [473, 296] width 20 height 9
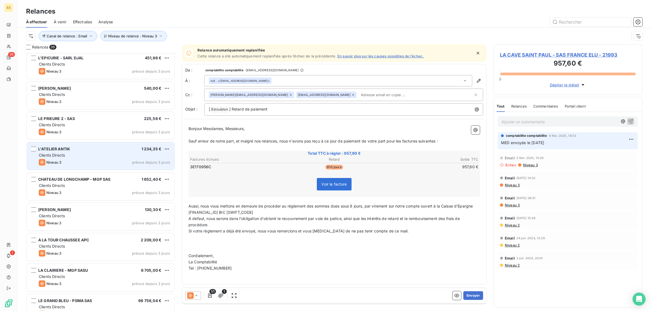
click at [67, 166] on div "L'ATELIER ANTIK 1 234,35 € Clients Directs Niveau 3 prévue depuis 3 jours" at bounding box center [101, 156] width 148 height 28
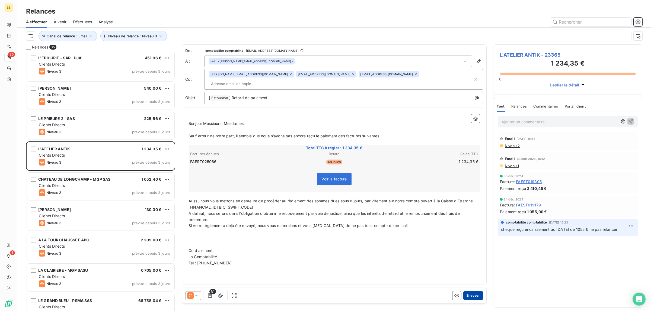
click at [473, 294] on button "Envoyer" at bounding box center [473, 296] width 20 height 9
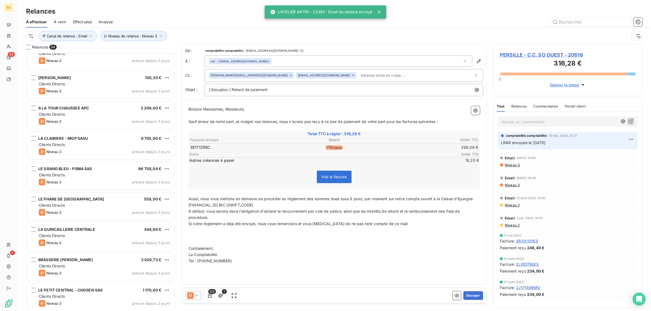
scroll to position [774, 0]
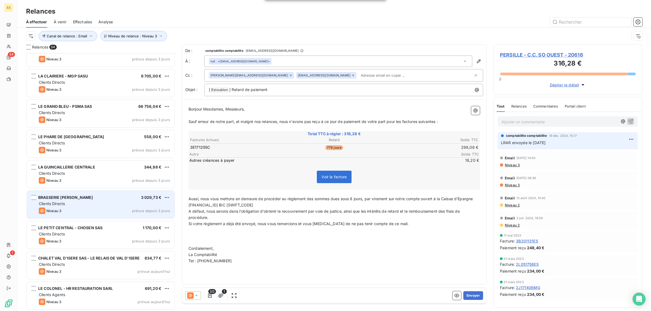
click at [85, 202] on div "Clients Directs" at bounding box center [104, 203] width 131 height 5
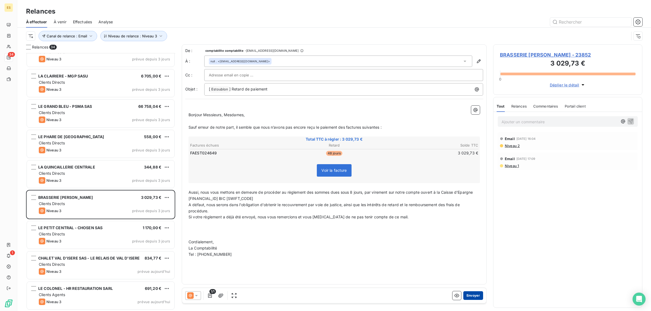
click at [470, 295] on button "Envoyer" at bounding box center [473, 296] width 20 height 9
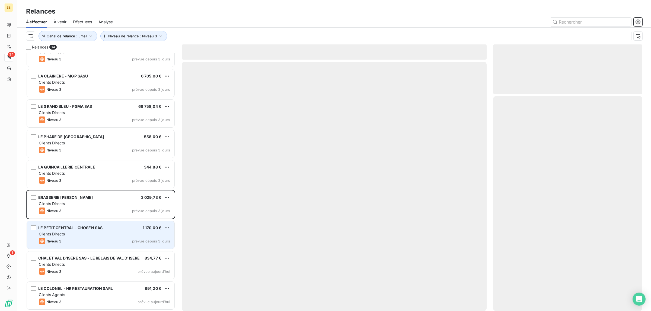
click at [99, 231] on div "LE PETIT CENTRAL - CHOSEN SAS 1 170,00 € Clients Directs Niveau 3 prévue depuis…" at bounding box center [101, 235] width 148 height 28
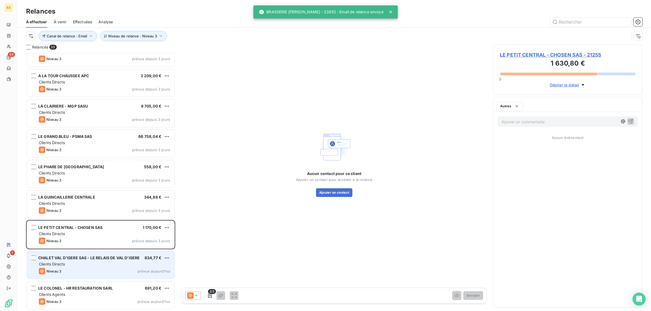
scroll to position [744, 0]
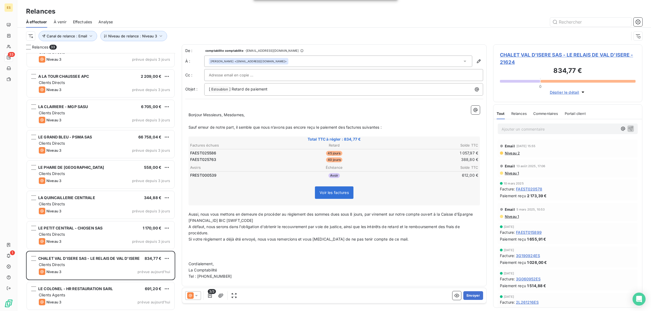
click at [535, 111] on div "Commentaires" at bounding box center [545, 113] width 25 height 11
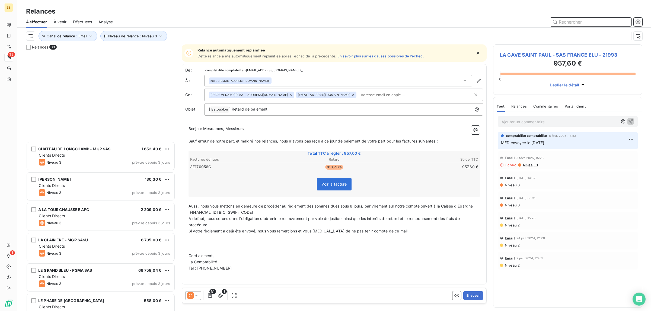
scroll to position [744, 0]
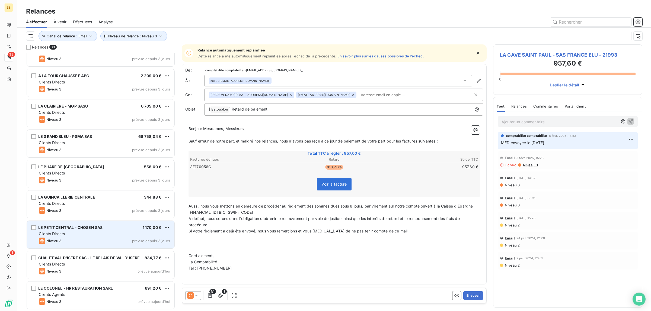
click at [82, 244] on div "Niveau 3 prévue depuis 3 jours" at bounding box center [104, 241] width 131 height 7
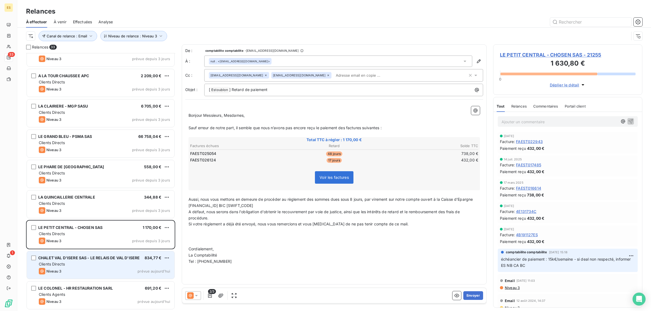
click at [71, 256] on span "CHALET VAL D'ISERE SAS - LE RELAIS DE VAL D'ISERE" at bounding box center [88, 258] width 101 height 5
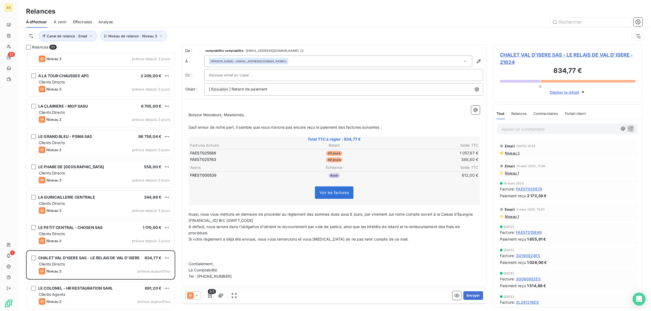
click at [541, 113] on span "Commentaires" at bounding box center [545, 113] width 25 height 4
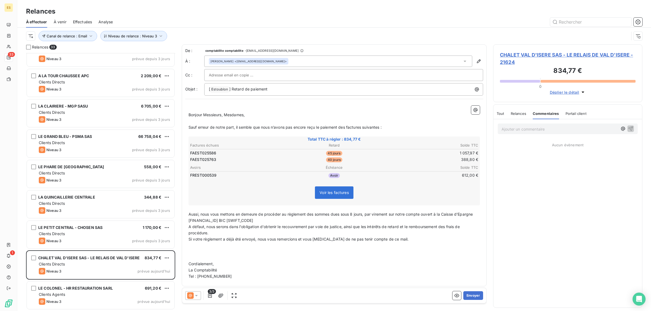
click at [500, 113] on span "Tout" at bounding box center [501, 113] width 8 height 4
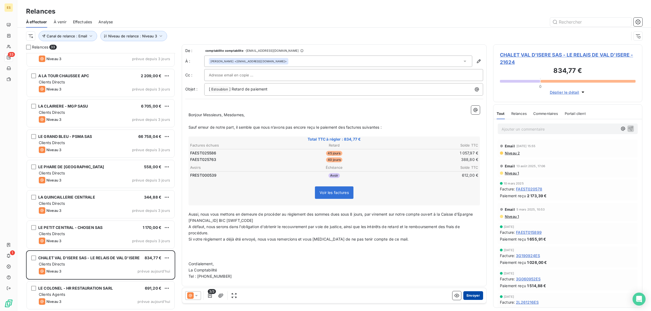
click at [469, 296] on button "Envoyer" at bounding box center [473, 296] width 20 height 9
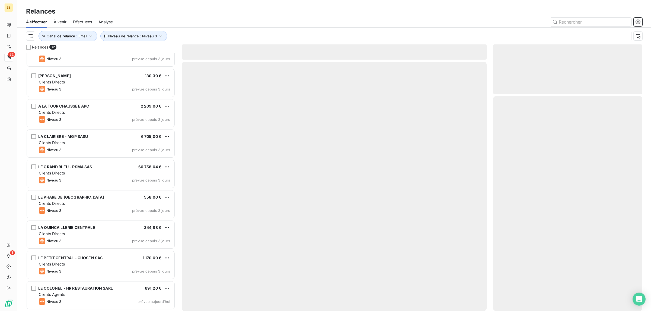
scroll to position [714, 0]
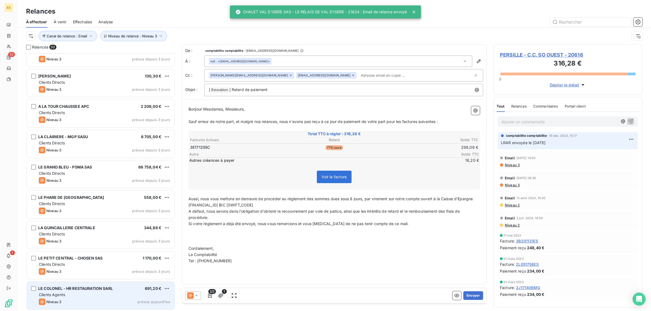
click at [96, 294] on div "Clients Agents" at bounding box center [104, 294] width 131 height 5
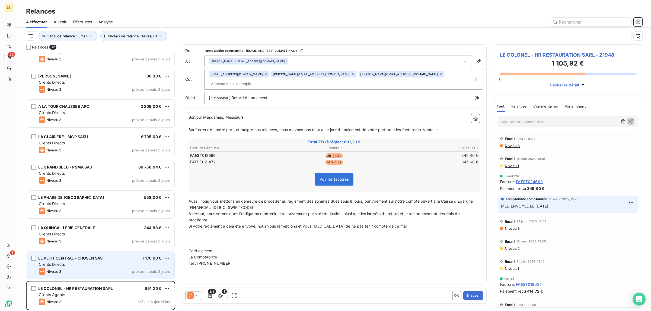
click at [84, 269] on div "Niveau 3 prévue depuis 3 jours" at bounding box center [104, 271] width 131 height 7
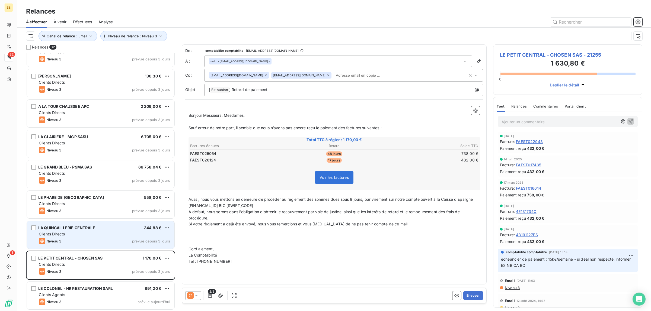
click at [84, 244] on div "LA QUINCAILLERIE CENTRALE 344,88 € Clients Directs Niveau 3 prévue depuis 3 jou…" at bounding box center [101, 235] width 148 height 28
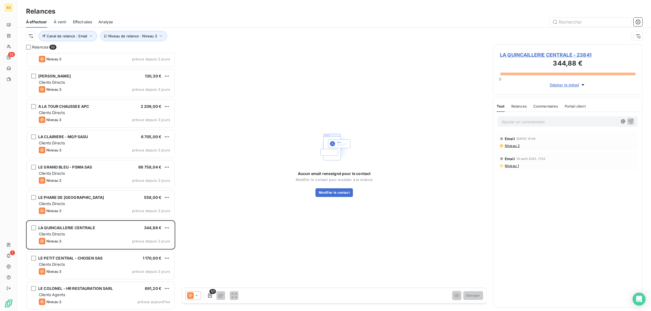
click at [517, 147] on span "Niveau 2" at bounding box center [511, 146] width 15 height 4
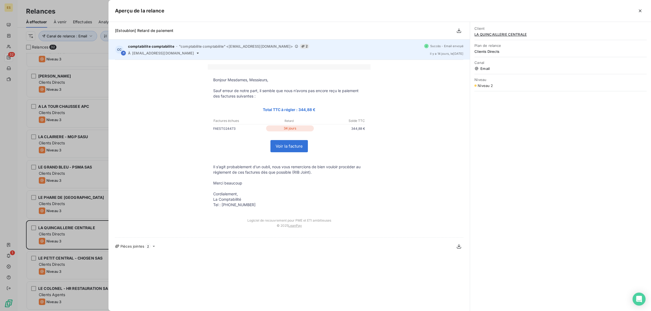
click at [139, 53] on span "dvejulien@orange.fr" at bounding box center [163, 53] width 62 height 4
click at [139, 52] on span "dvejulien@orange.fr" at bounding box center [163, 53] width 62 height 4
click at [160, 53] on span "dvejulien@orange.fr" at bounding box center [163, 53] width 62 height 4
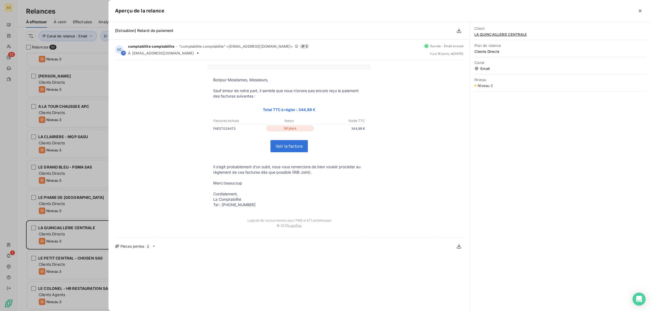
click at [95, 46] on div at bounding box center [325, 155] width 651 height 311
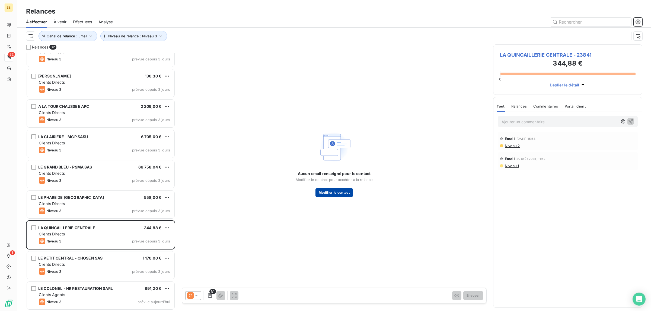
drag, startPoint x: 333, startPoint y: 185, endPoint x: 334, endPoint y: 189, distance: 4.8
click at [334, 186] on div "Aucun email renseigné pour le contact Modifier le contact pour accéder à la rel…" at bounding box center [334, 184] width 77 height 26
click at [334, 190] on button "Modifier le contact" at bounding box center [333, 192] width 37 height 9
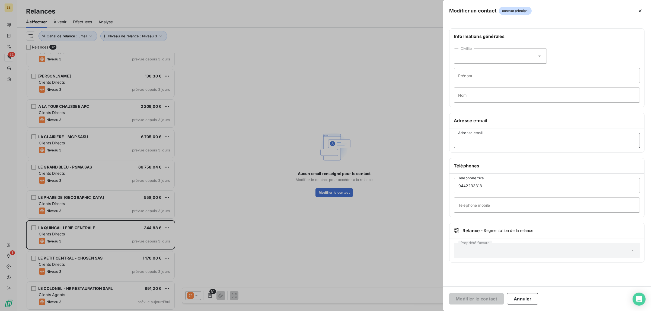
click at [462, 145] on input "Adresse email" at bounding box center [547, 140] width 186 height 15
type input "dvejulien@orange.fr"
click at [460, 295] on button "Modifier le contact" at bounding box center [476, 298] width 55 height 11
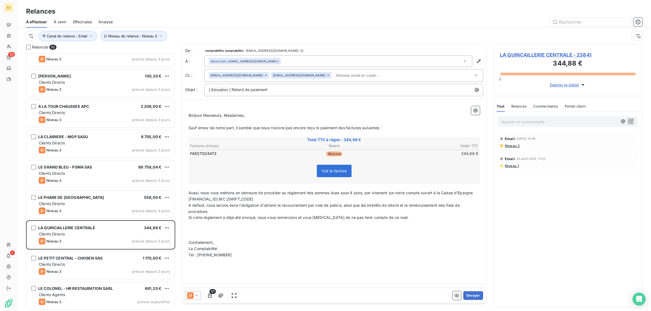
click at [509, 145] on span "Niveau 2" at bounding box center [511, 146] width 15 height 4
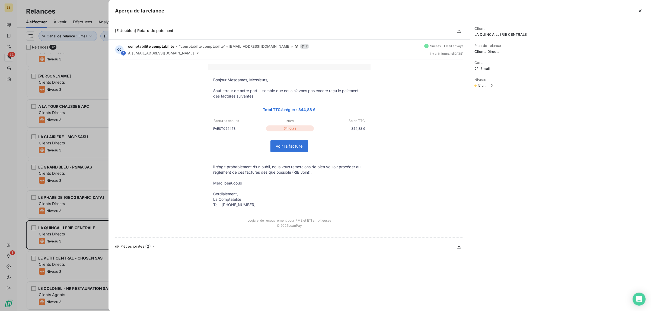
click at [98, 14] on div at bounding box center [325, 155] width 651 height 311
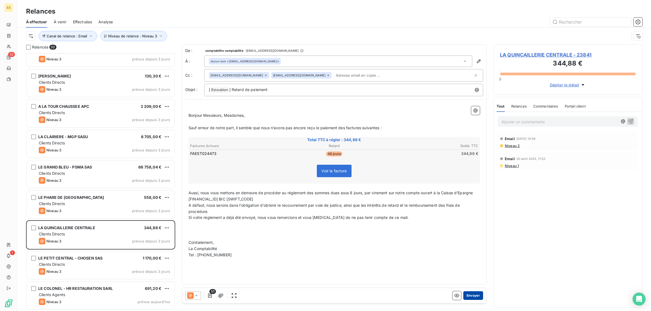
click at [475, 298] on button "Envoyer" at bounding box center [473, 296] width 20 height 9
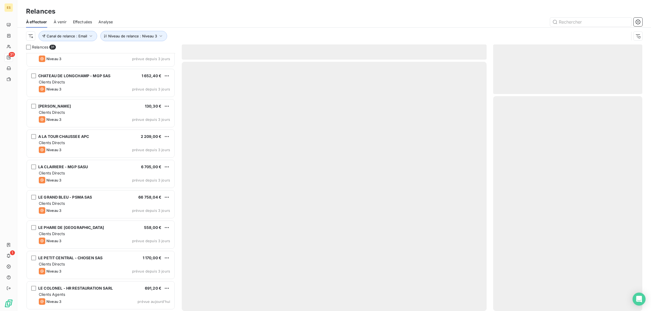
scroll to position [683, 0]
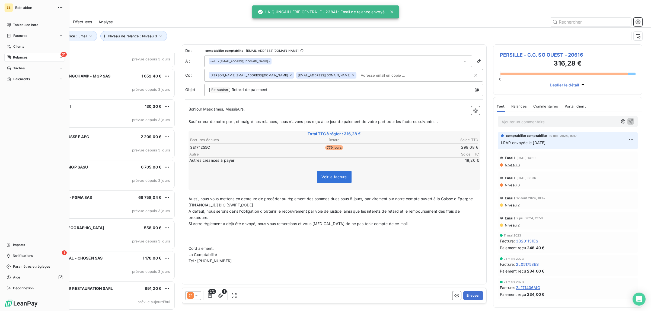
click at [68, 240] on div "ES Estoublon Tableau de bord Factures Clients 31 Relances Tâches Paiements Impo…" at bounding box center [34, 155] width 69 height 311
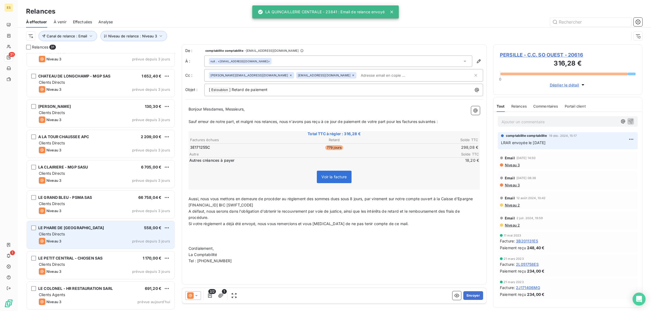
click at [102, 235] on div "Clients Directs" at bounding box center [104, 234] width 131 height 5
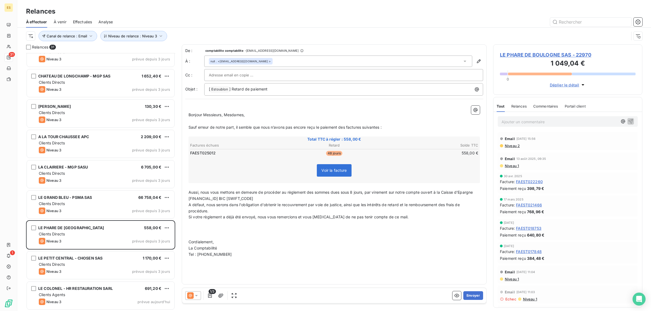
drag, startPoint x: 552, startPoint y: 102, endPoint x: 545, endPoint y: 102, distance: 6.8
click at [551, 102] on div "Commentaires" at bounding box center [545, 106] width 25 height 11
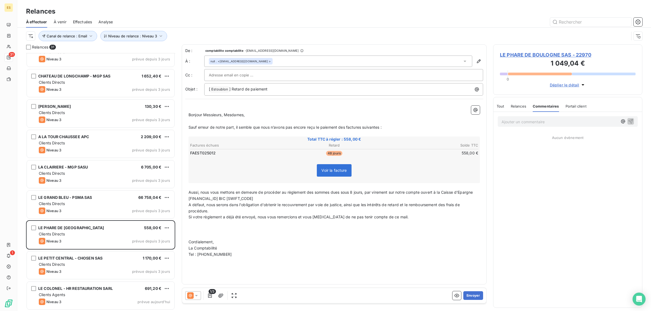
click at [504, 104] on span "Tout" at bounding box center [501, 106] width 8 height 4
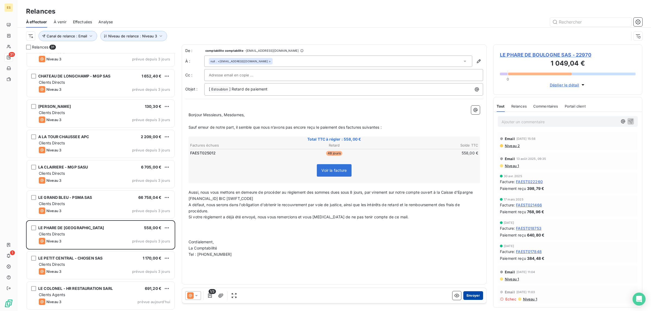
click at [472, 294] on button "Envoyer" at bounding box center [473, 296] width 20 height 9
click at [479, 60] on icon "button" at bounding box center [478, 61] width 5 height 5
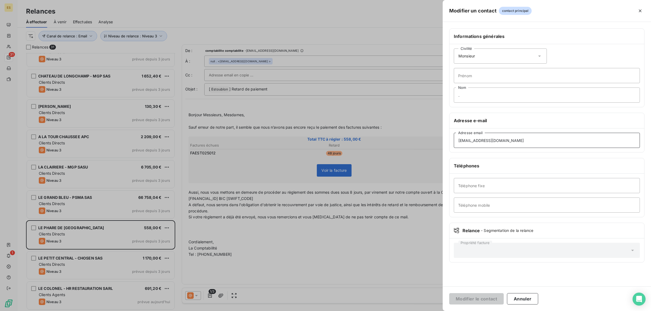
click at [552, 145] on input "lephare2boulogne@gmail.com" at bounding box center [547, 140] width 186 height 15
type input "lephare2boulogne@gmail.com"
click at [449, 293] on button "Modifier le contact" at bounding box center [476, 298] width 55 height 11
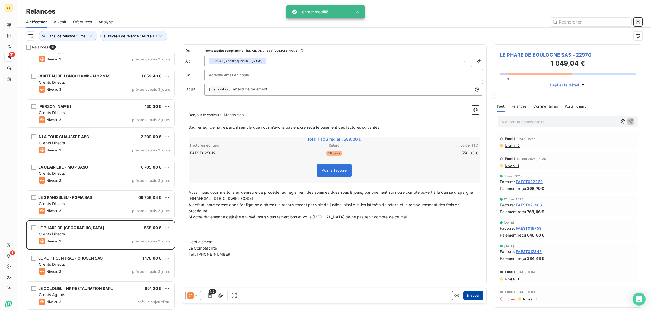
click at [473, 293] on button "Envoyer" at bounding box center [473, 296] width 20 height 9
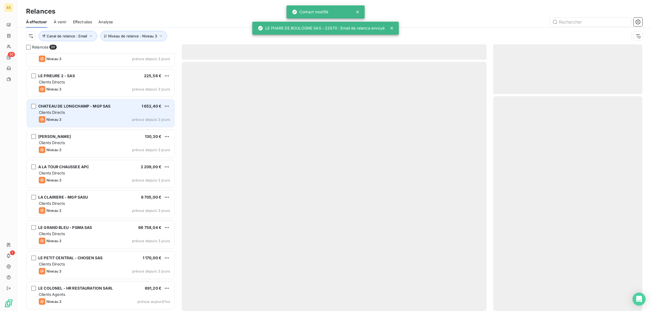
scroll to position [653, 0]
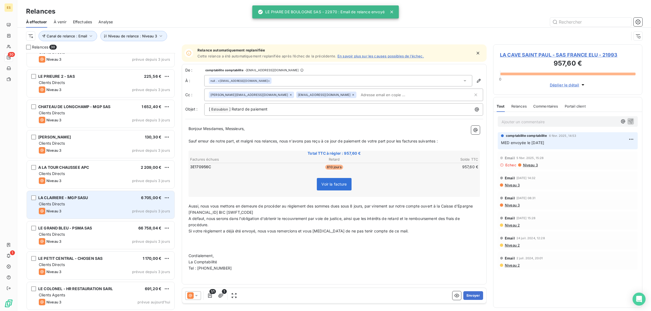
click at [72, 203] on div "Clients Directs" at bounding box center [104, 203] width 131 height 5
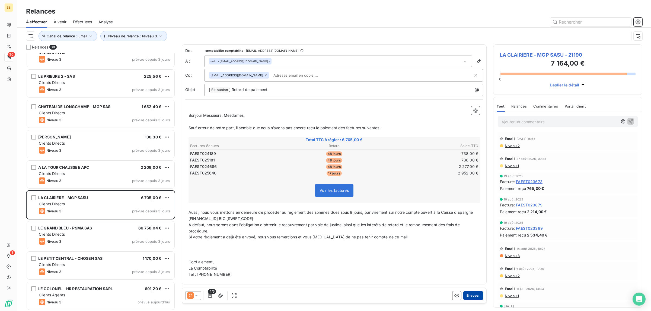
click at [479, 298] on button "Envoyer" at bounding box center [473, 296] width 20 height 9
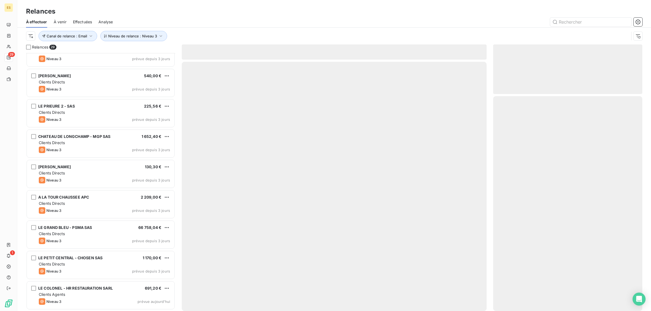
scroll to position [623, 0]
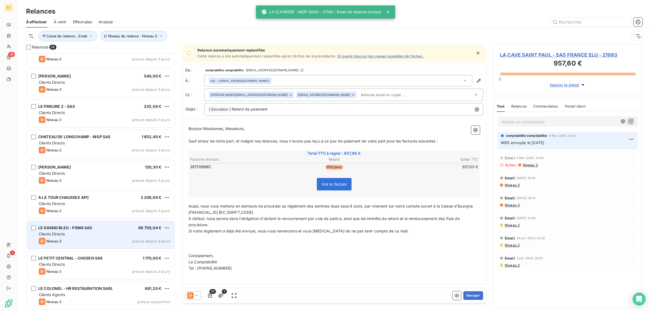
click at [70, 236] on div "Clients Directs" at bounding box center [104, 234] width 131 height 5
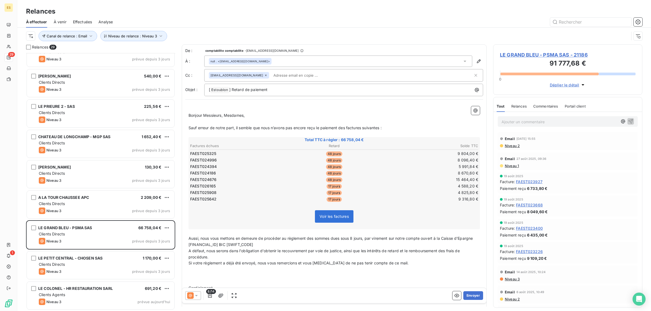
click at [551, 104] on div "Commentaires" at bounding box center [545, 106] width 25 height 11
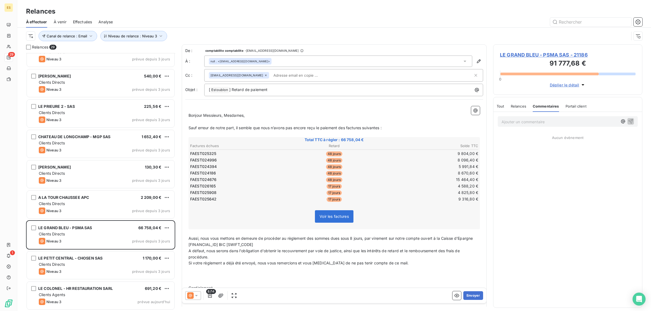
click at [502, 108] on span "Tout" at bounding box center [501, 106] width 8 height 4
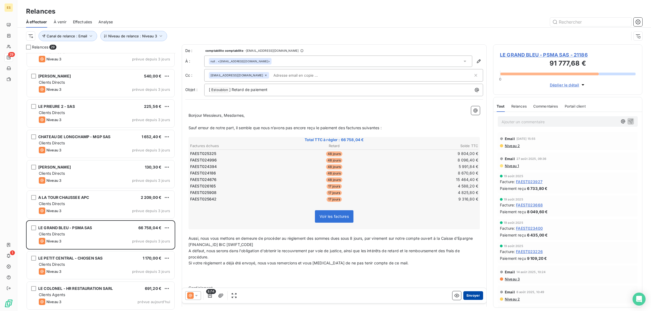
click at [466, 296] on button "Envoyer" at bounding box center [473, 296] width 20 height 9
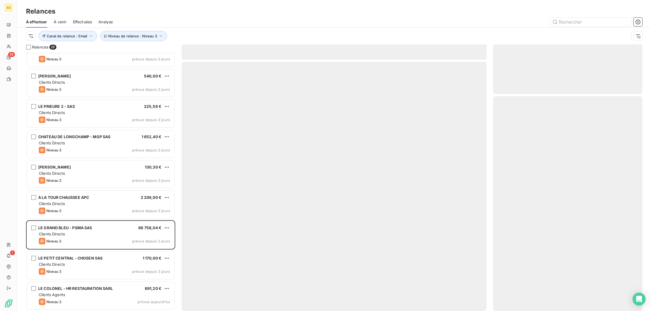
scroll to position [592, 0]
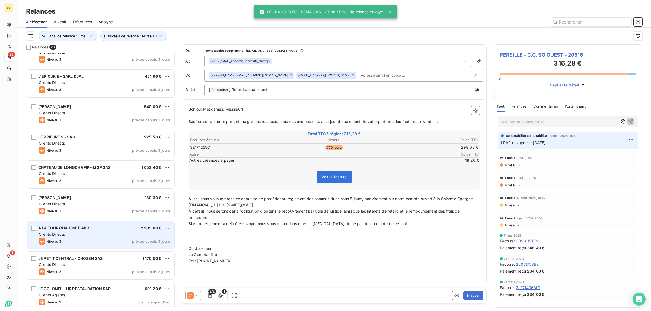
click at [78, 235] on div "Clients Directs" at bounding box center [104, 234] width 131 height 5
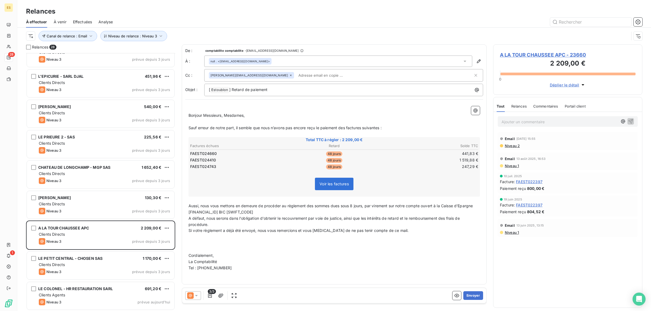
click at [544, 102] on div "Commentaires" at bounding box center [545, 106] width 25 height 11
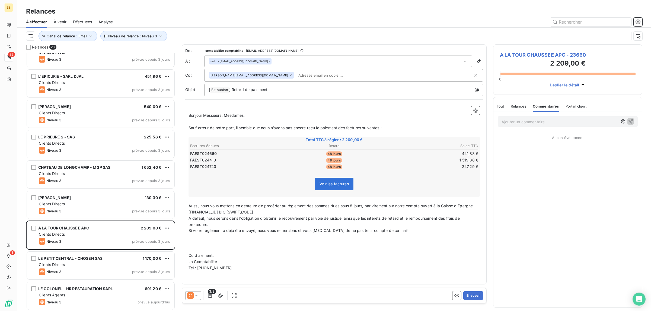
click at [504, 105] on span "Tout" at bounding box center [501, 106] width 8 height 4
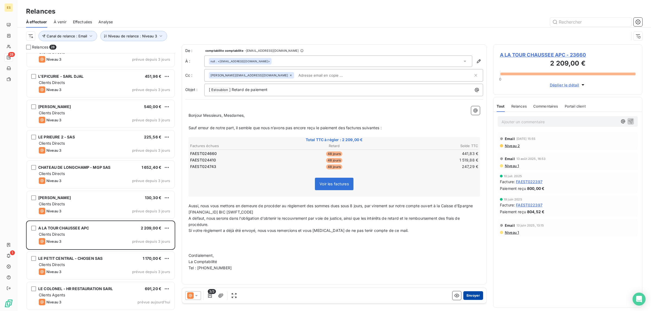
click at [475, 294] on button "Envoyer" at bounding box center [473, 296] width 20 height 9
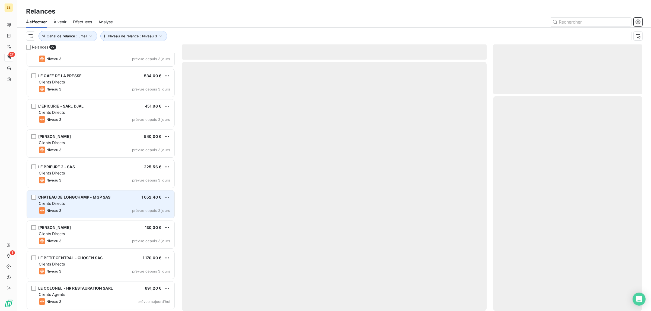
scroll to position [562, 0]
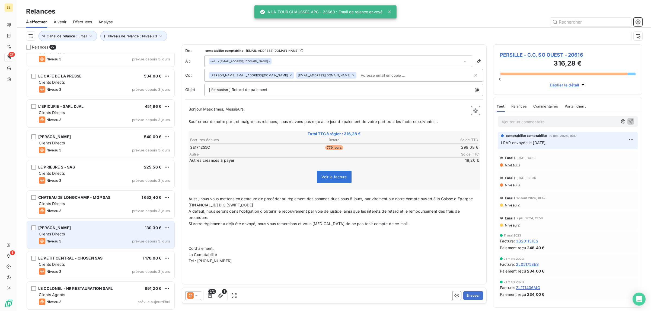
click at [75, 229] on div "SANJUAN EMILIE 130,30 €" at bounding box center [104, 228] width 131 height 5
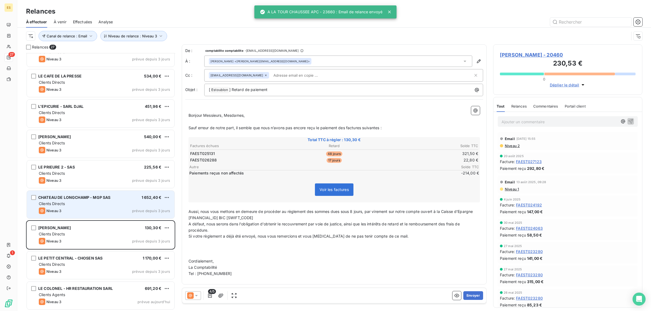
click at [75, 205] on div "Clients Directs" at bounding box center [104, 203] width 131 height 5
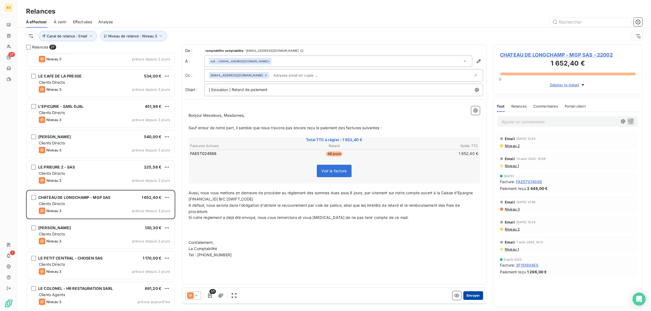
click at [470, 294] on button "Envoyer" at bounding box center [473, 296] width 20 height 9
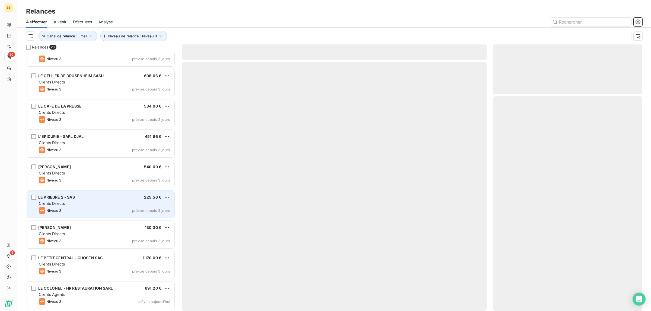
scroll to position [531, 0]
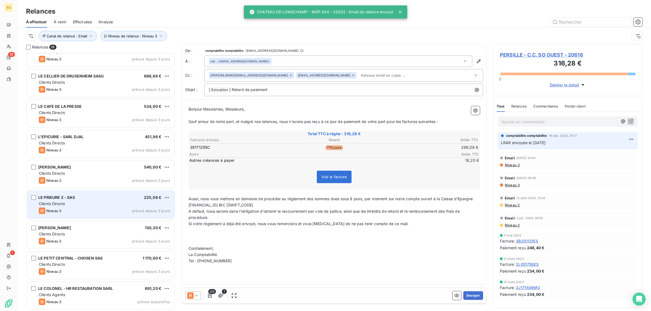
click at [88, 197] on div "LE PRIEURE 2 - SAS 225,56 €" at bounding box center [104, 197] width 131 height 5
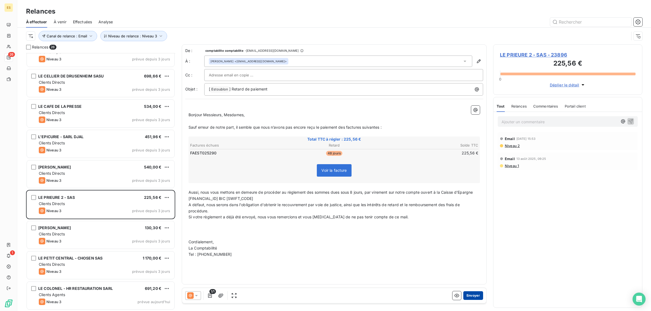
click at [468, 294] on button "Envoyer" at bounding box center [473, 296] width 20 height 9
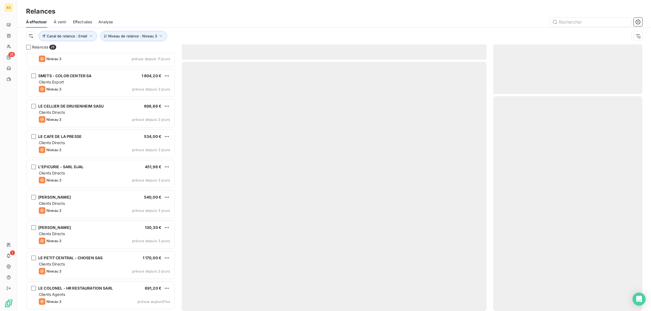
scroll to position [501, 0]
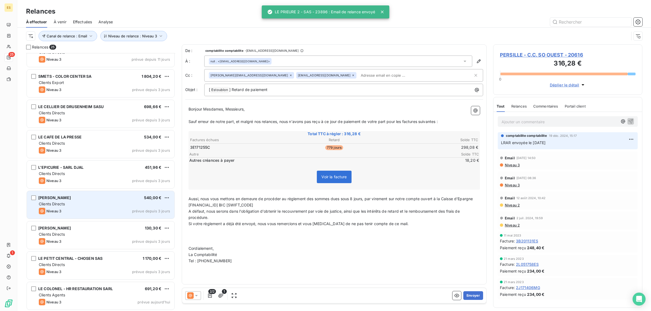
click at [85, 209] on div "Niveau 3 prévue depuis 3 jours" at bounding box center [104, 211] width 131 height 7
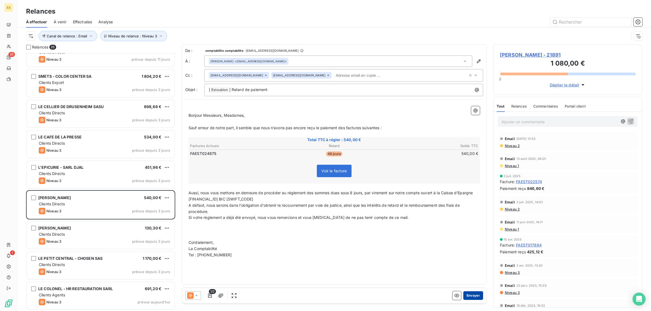
click at [471, 297] on button "Envoyer" at bounding box center [473, 296] width 20 height 9
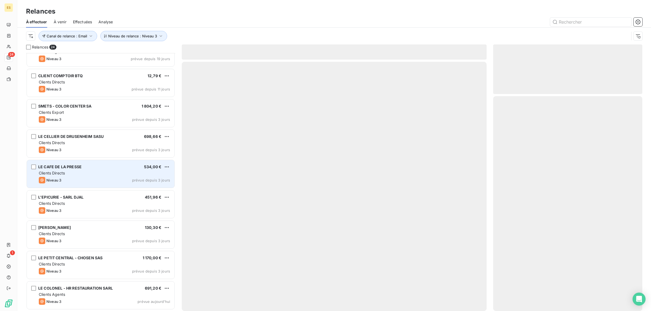
scroll to position [471, 0]
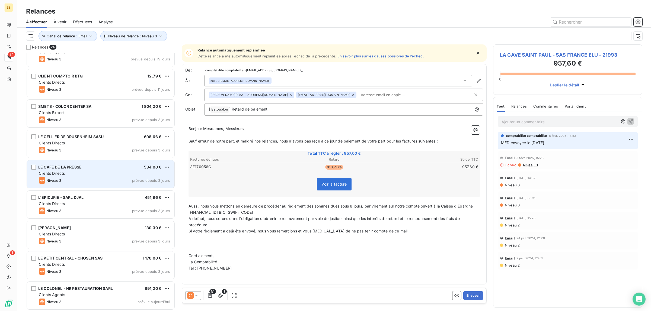
click at [85, 174] on div "Clients Directs" at bounding box center [104, 173] width 131 height 5
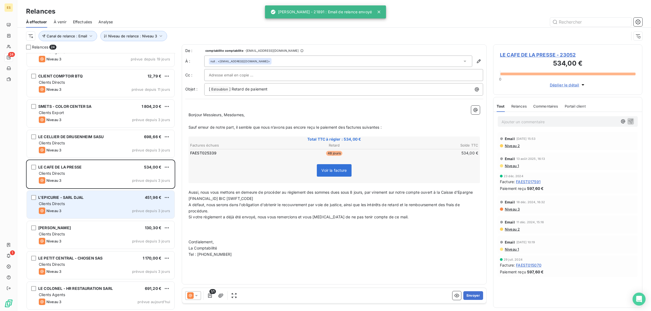
click at [85, 201] on div "L'EPICURIE - SARL DJAL 451,96 € Clients Directs Niveau 3 prévue depuis 3 jours" at bounding box center [101, 205] width 148 height 28
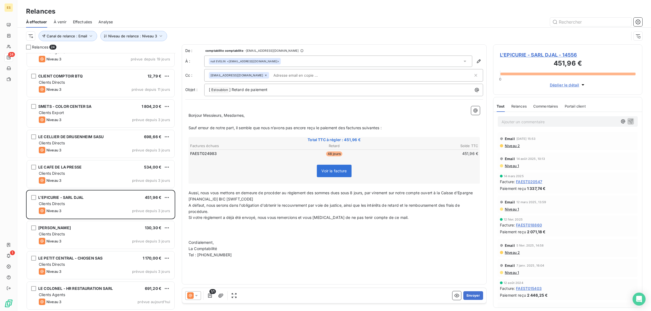
click at [551, 110] on div "Commentaires" at bounding box center [545, 106] width 25 height 11
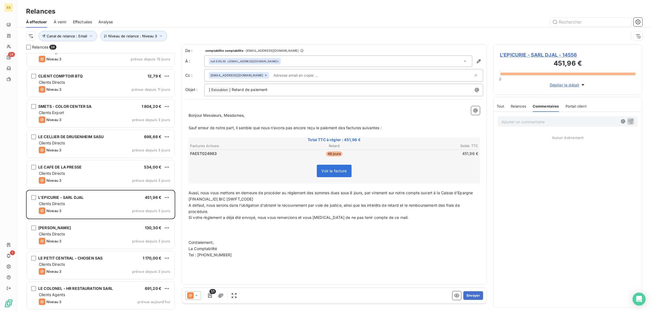
click at [502, 103] on div "Tout" at bounding box center [501, 106] width 8 height 11
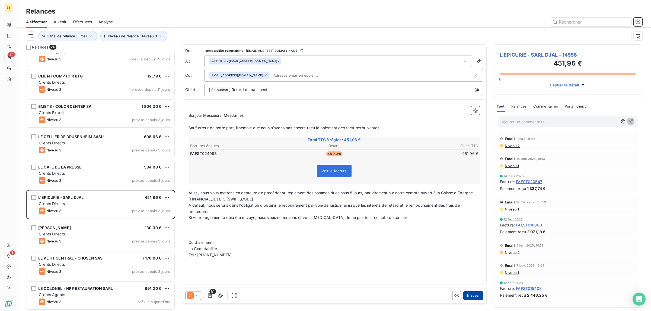
click at [469, 294] on button "Envoyer" at bounding box center [473, 296] width 20 height 9
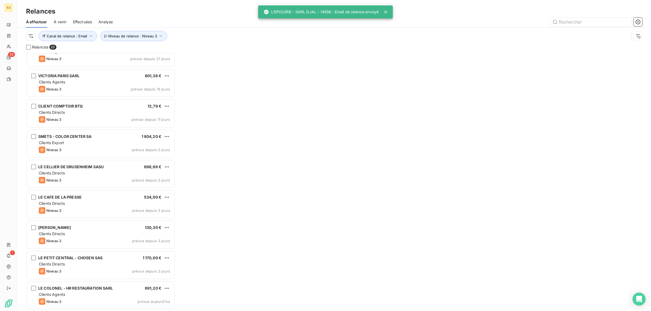
scroll to position [440, 0]
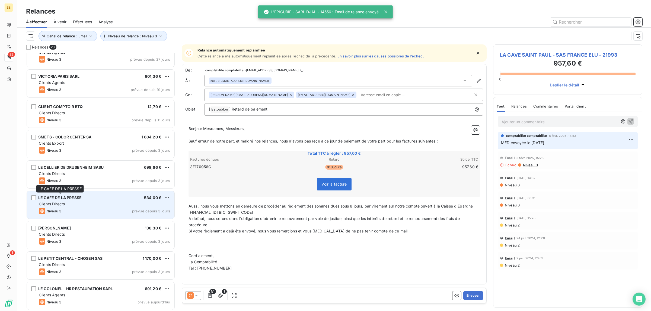
click at [75, 199] on span "LE CAFE DE LA PRESSE" at bounding box center [59, 198] width 43 height 5
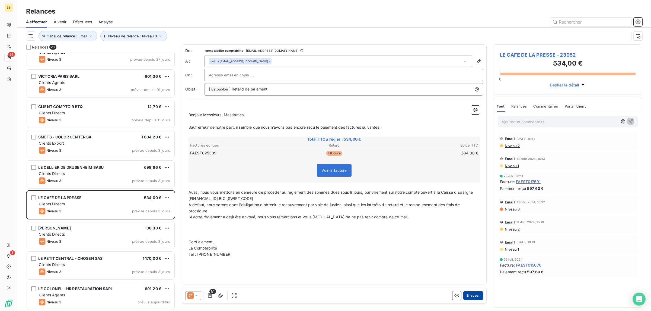
click at [472, 300] on button "Envoyer" at bounding box center [473, 296] width 20 height 9
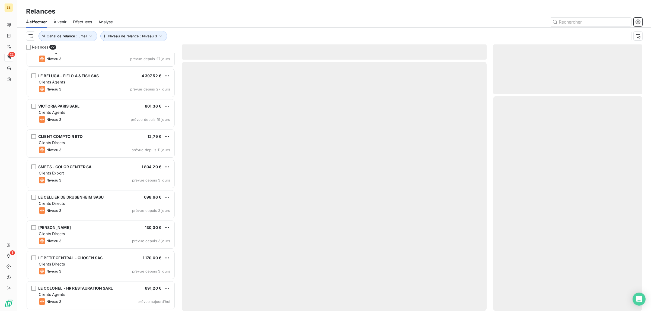
scroll to position [410, 0]
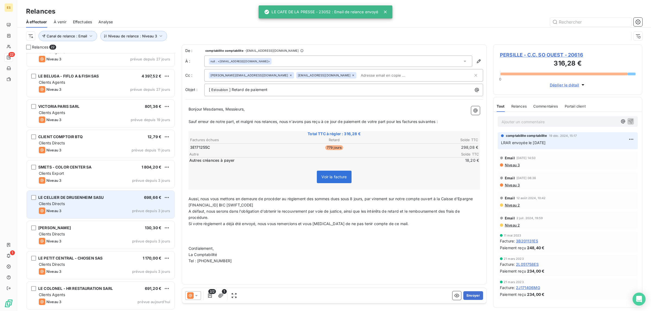
click at [110, 198] on div "LE CELLIER DE DRUSENHEIM SASU 698,66 €" at bounding box center [104, 197] width 131 height 5
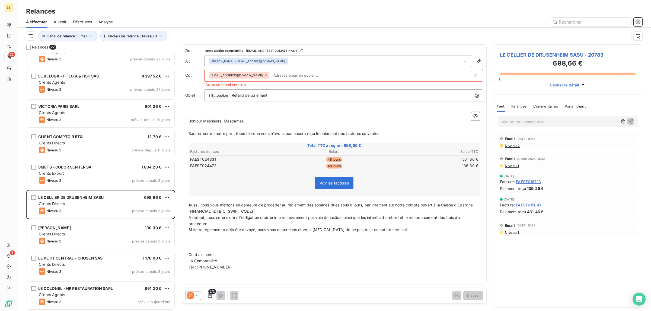
click at [264, 75] on icon at bounding box center [265, 75] width 3 height 3
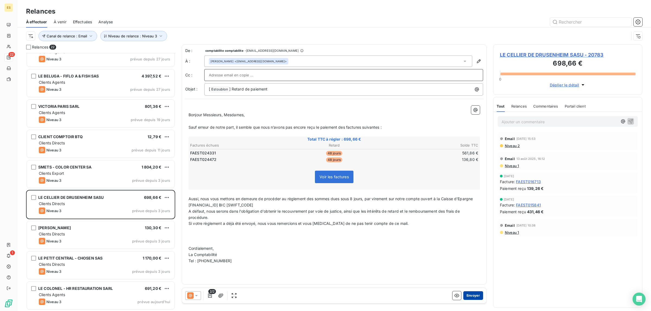
click at [474, 296] on button "Envoyer" at bounding box center [473, 296] width 20 height 9
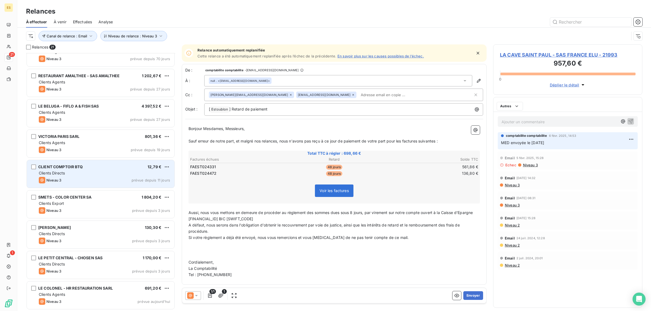
scroll to position [380, 0]
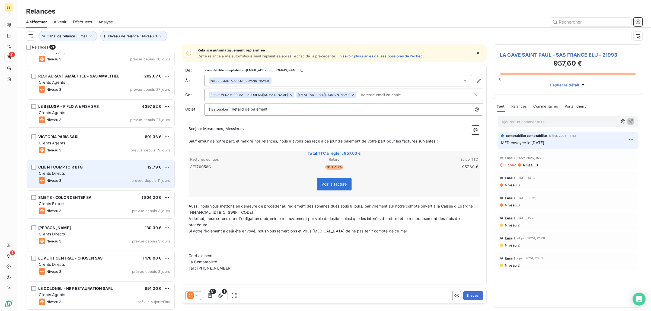
click at [98, 178] on div "Niveau 3 prévue depuis 11 jours" at bounding box center [104, 180] width 131 height 7
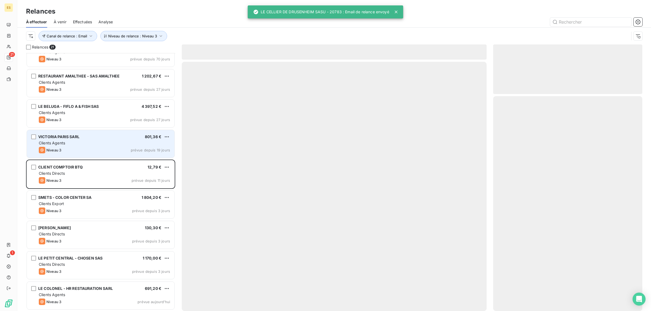
click at [83, 140] on div "VICTORIA PARIS SARL 801,36 € Clients Agents Niveau 3 prévue depuis 19 jours" at bounding box center [101, 144] width 148 height 28
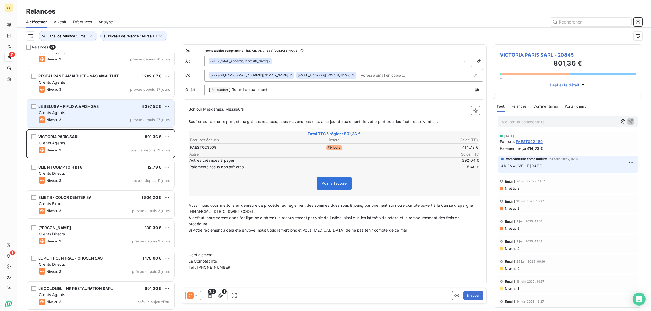
click at [89, 121] on div "Niveau 3 prévue depuis 27 jours" at bounding box center [104, 120] width 131 height 7
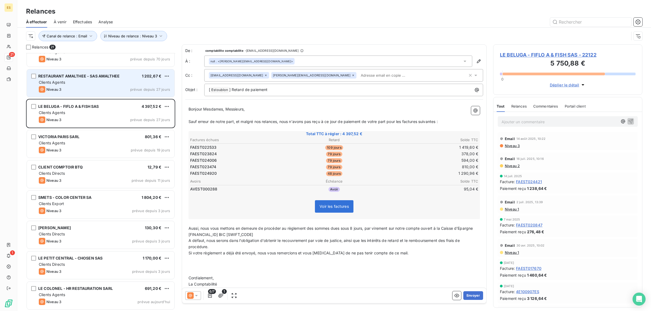
click at [73, 88] on div "Niveau 3 prévue depuis 27 jours" at bounding box center [104, 89] width 131 height 7
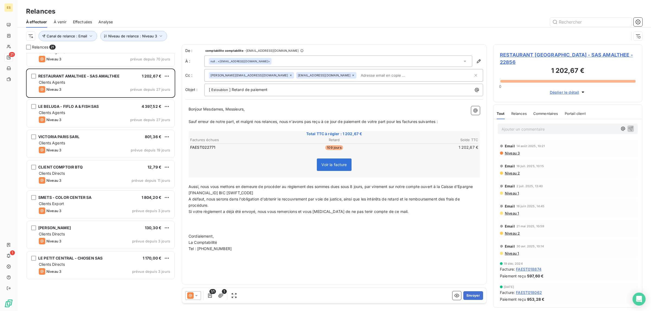
scroll to position [312, 0]
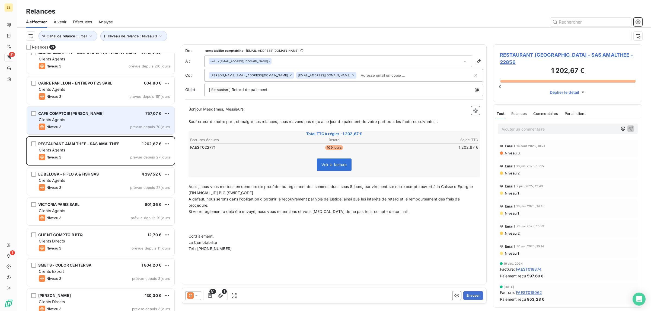
click at [88, 119] on div "Clients Agents" at bounding box center [104, 119] width 131 height 5
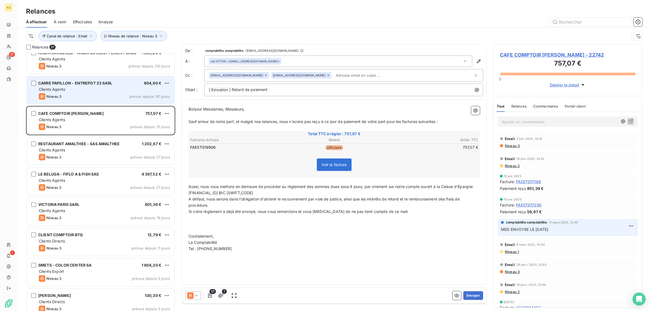
click at [87, 94] on div "Niveau 3 prévue depuis 161 jours" at bounding box center [104, 96] width 131 height 7
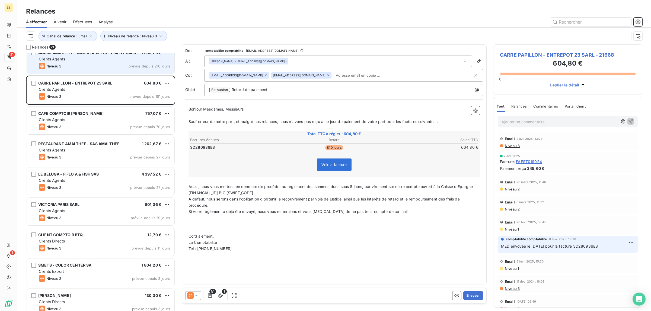
click at [88, 73] on div "ANDIA MARSEILLE - ANDIA DEVELOPPEMENT SASU 1 339,20 € Clients Agents Niveau 3 p…" at bounding box center [101, 60] width 148 height 28
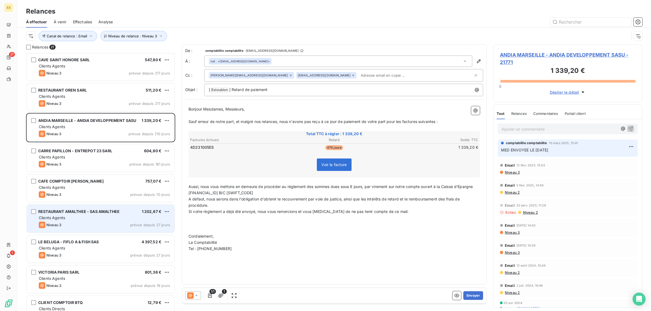
scroll to position [210, 0]
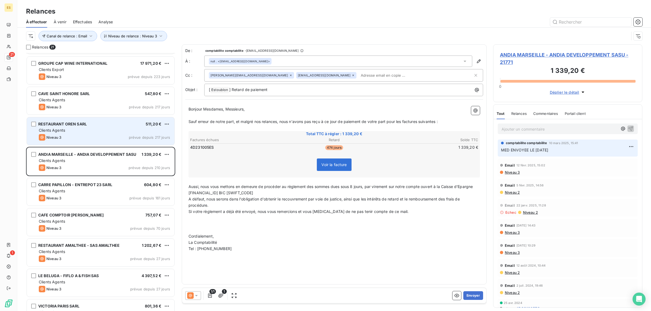
click at [88, 123] on div "RESTAURANT OREN SARL 511,20 €" at bounding box center [104, 124] width 131 height 5
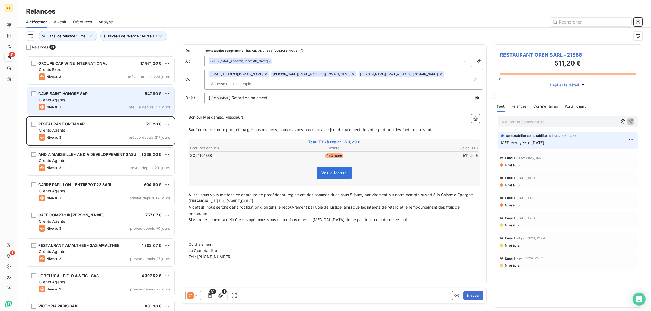
click at [79, 97] on div "Clients Agents" at bounding box center [104, 99] width 131 height 5
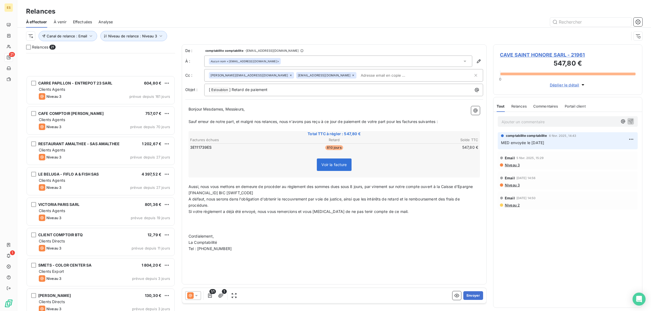
scroll to position [380, 0]
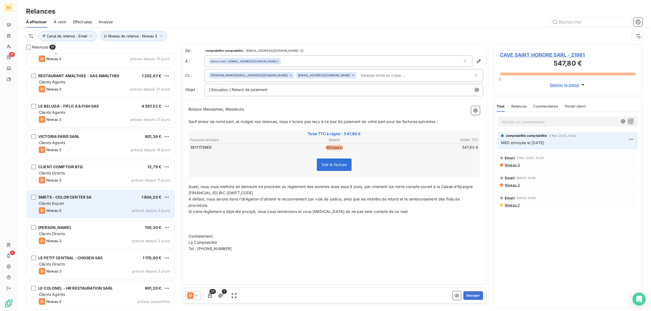
click at [91, 205] on div "Clients Export" at bounding box center [104, 203] width 131 height 5
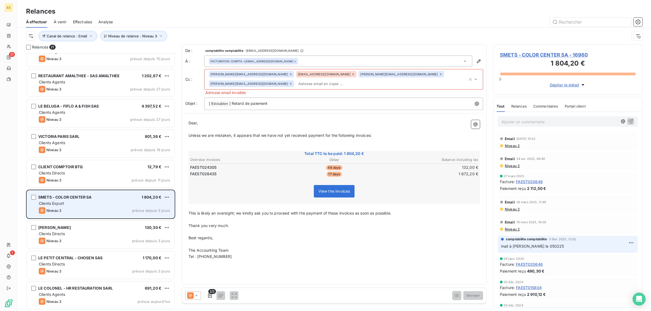
scroll to position [253, 144]
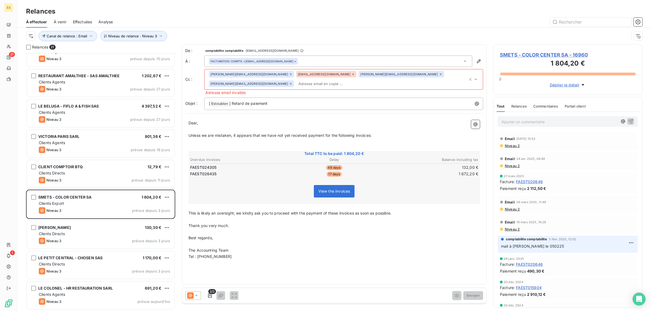
click at [351, 76] on icon at bounding box center [352, 74] width 3 height 3
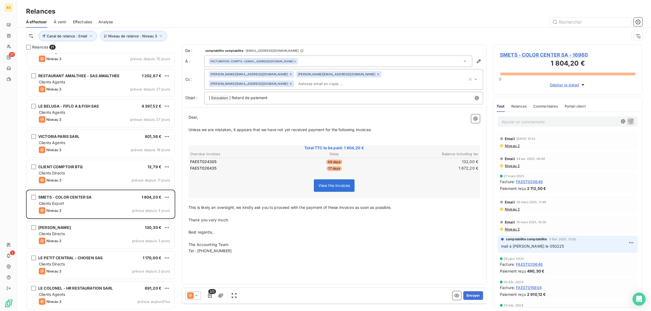
click at [446, 254] on p "﻿" at bounding box center [333, 257] width 291 height 6
click at [471, 297] on button "Envoyer" at bounding box center [473, 296] width 20 height 9
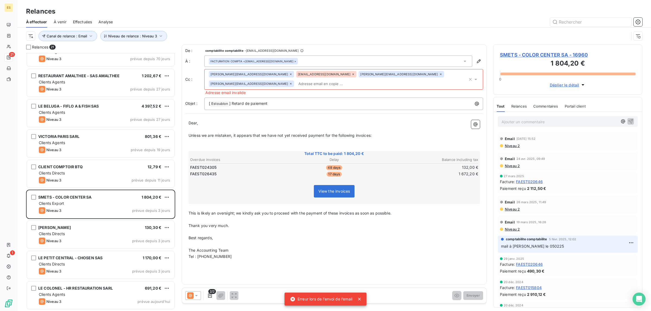
click at [351, 75] on icon at bounding box center [352, 74] width 3 height 3
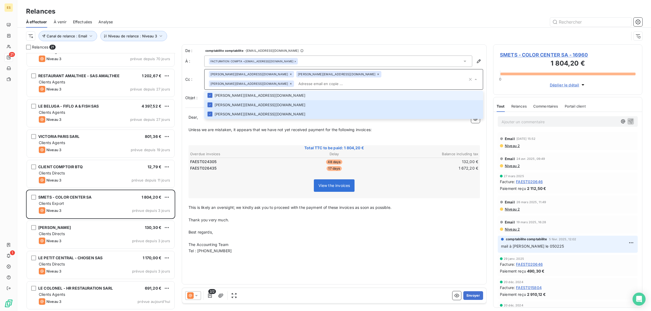
click at [292, 82] on icon at bounding box center [290, 83] width 3 height 3
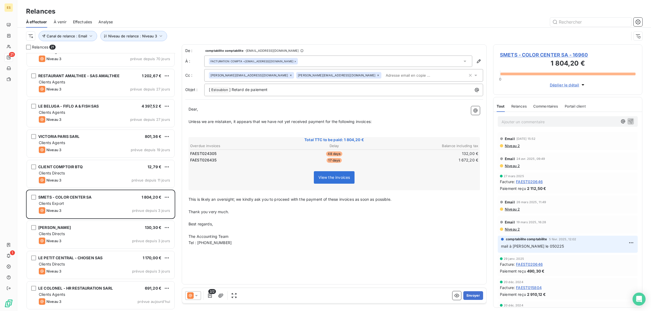
click at [463, 61] on icon at bounding box center [464, 61] width 5 height 5
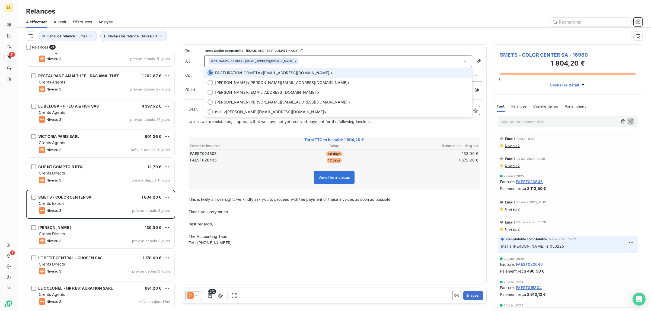
click at [463, 60] on icon at bounding box center [464, 61] width 5 height 5
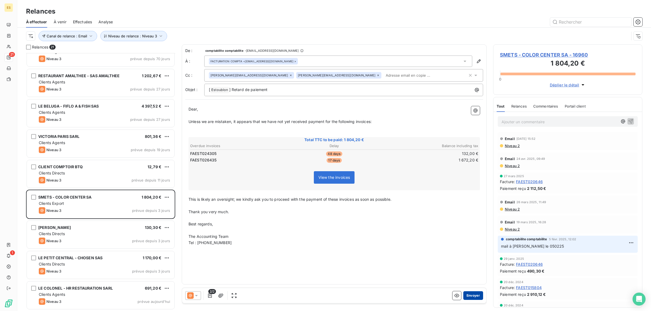
click at [479, 295] on button "Envoyer" at bounding box center [473, 296] width 20 height 9
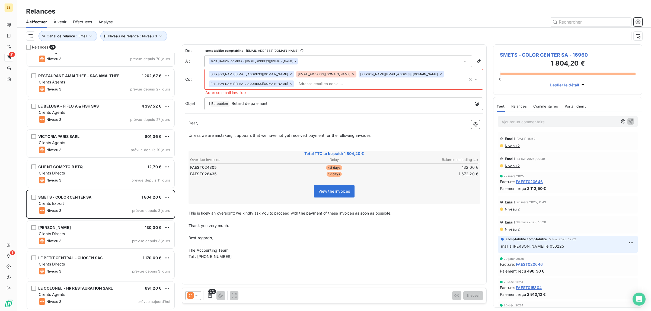
click at [351, 75] on icon at bounding box center [352, 74] width 3 height 3
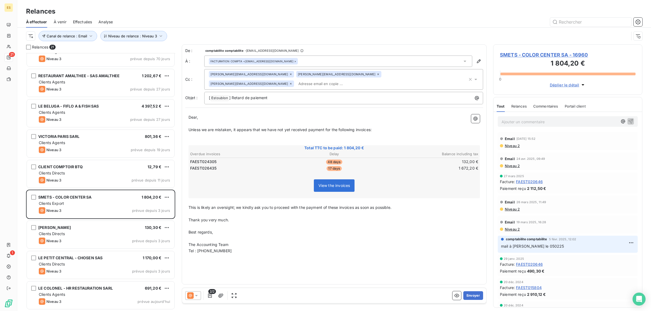
click at [513, 148] on span "Niveau 2" at bounding box center [511, 146] width 15 height 4
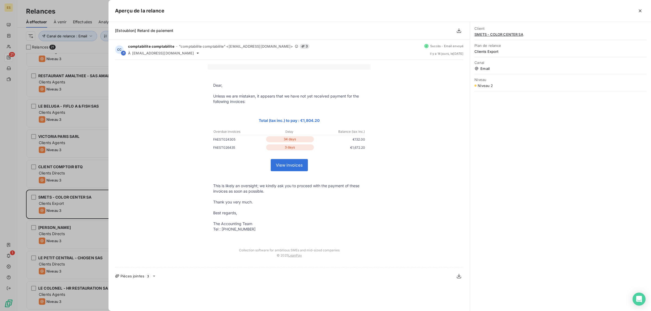
click at [75, 12] on div at bounding box center [325, 155] width 651 height 311
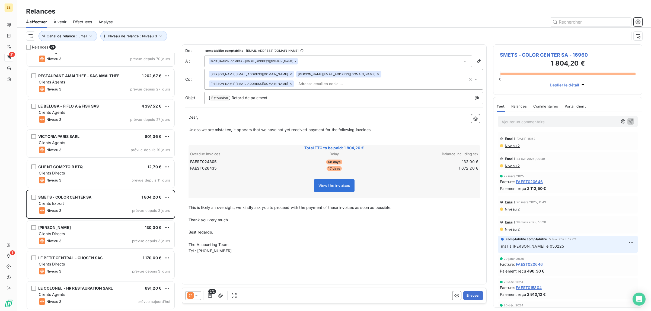
click at [376, 76] on icon at bounding box center [377, 74] width 3 height 3
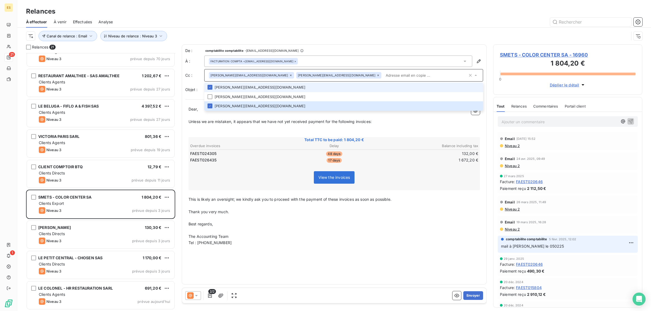
click at [275, 76] on div "thierry@smets.lu carine@smets.lu" at bounding box center [338, 75] width 259 height 8
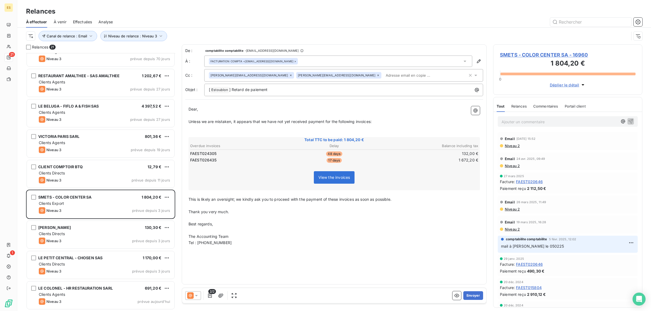
click at [376, 76] on icon at bounding box center [377, 75] width 3 height 3
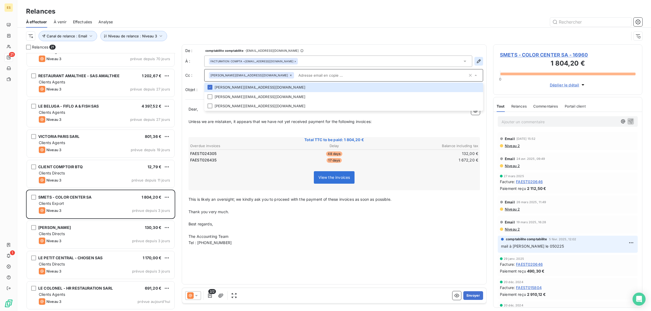
click at [481, 62] on button "button" at bounding box center [478, 61] width 9 height 9
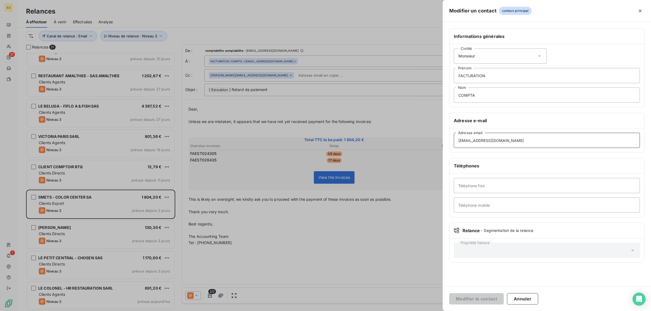
click at [536, 141] on input "color@smets.lu" at bounding box center [547, 140] width 186 height 15
type input "color@smets.lu"
click at [460, 302] on button "Modifier le contact" at bounding box center [476, 298] width 55 height 11
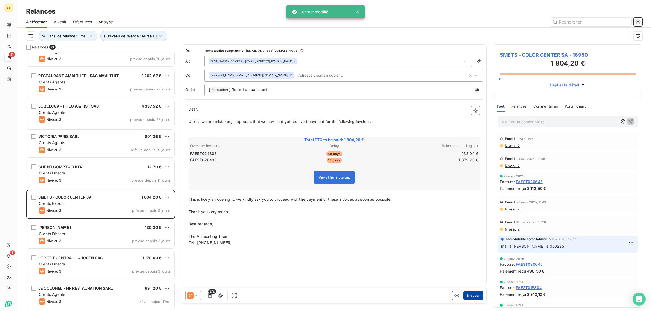
click at [469, 296] on button "Envoyer" at bounding box center [473, 296] width 20 height 9
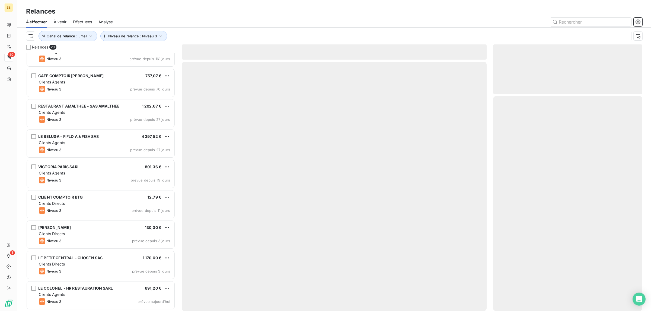
scroll to position [349, 0]
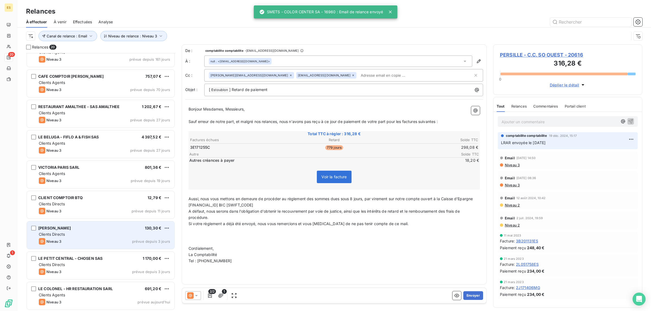
click at [85, 241] on div "Niveau 3 prévue depuis 3 jours" at bounding box center [104, 241] width 131 height 7
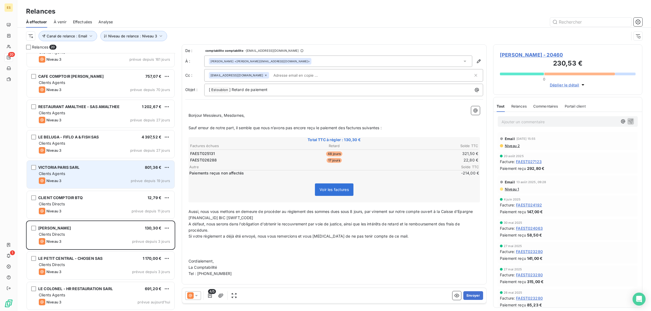
click at [51, 178] on div "Niveau 3" at bounding box center [50, 181] width 23 height 7
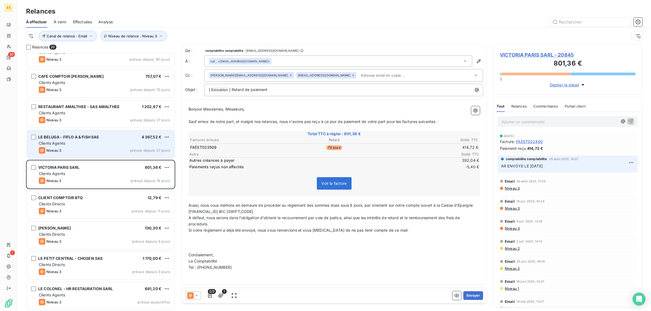
click at [49, 145] on span "Clients Agents" at bounding box center [52, 143] width 26 height 5
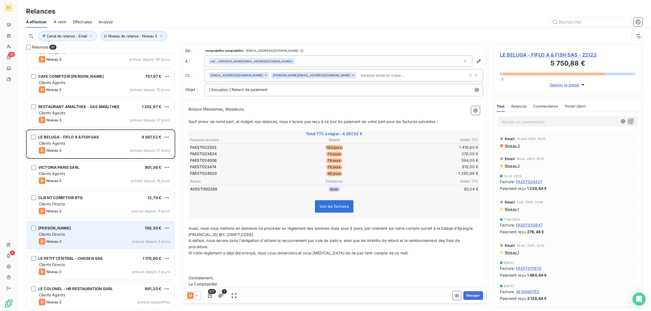
scroll to position [349, 0]
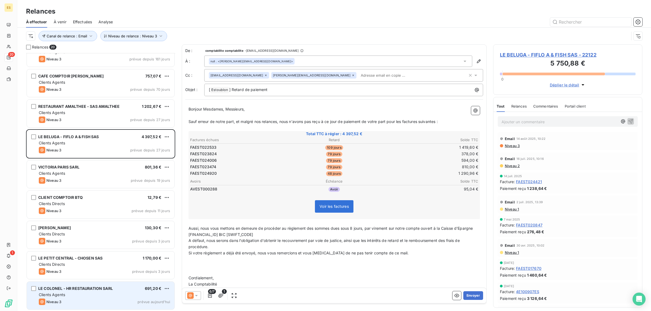
click at [114, 291] on div "LE COLONEL - HR RESTAURATION SARL 691,20 €" at bounding box center [104, 288] width 131 height 5
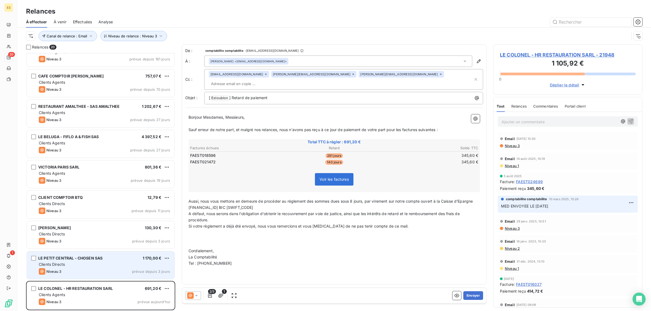
click at [106, 260] on div "LE PETIT CENTRAL - CHOSEN SAS 1 170,00 €" at bounding box center [104, 258] width 131 height 5
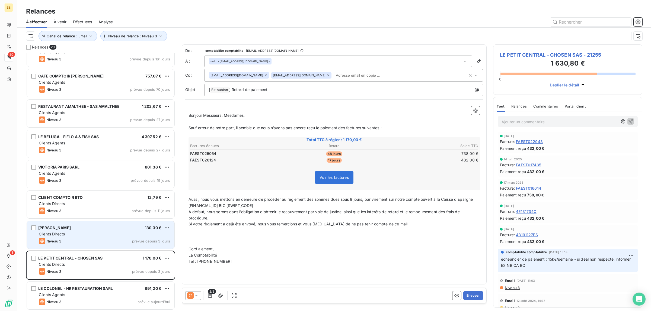
click at [103, 237] on div "Clients Directs" at bounding box center [104, 234] width 131 height 5
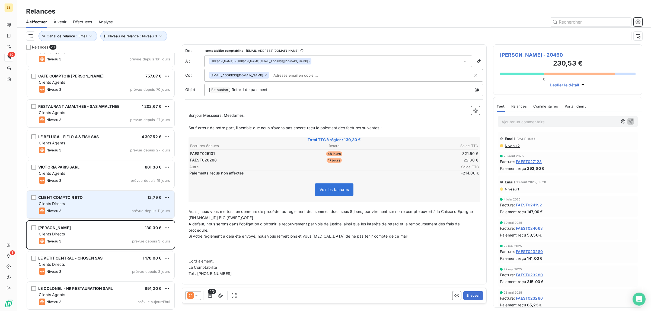
click at [103, 209] on div "Niveau 3 prévue depuis 11 jours" at bounding box center [104, 211] width 131 height 7
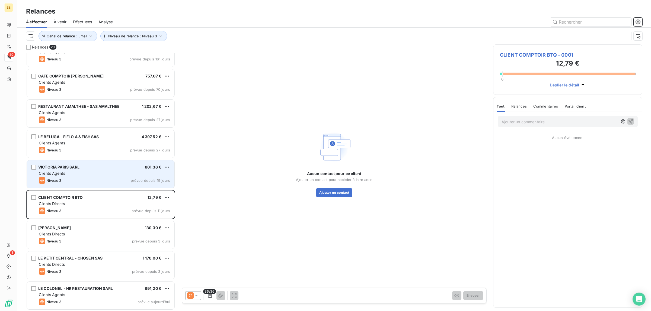
click at [103, 184] on div "Niveau 3 prévue depuis 19 jours" at bounding box center [104, 180] width 131 height 7
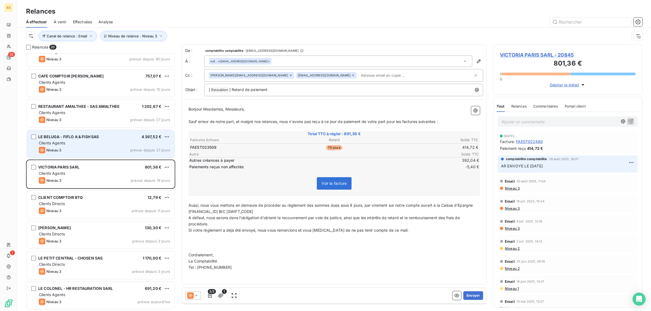
click at [101, 150] on div "Niveau 3 prévue depuis 27 jours" at bounding box center [104, 150] width 131 height 7
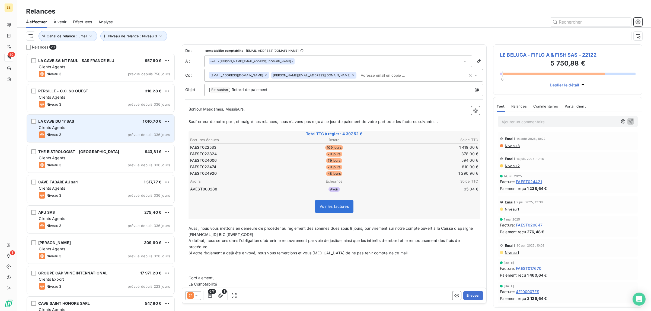
click at [104, 129] on div "Clients Agents" at bounding box center [104, 127] width 131 height 5
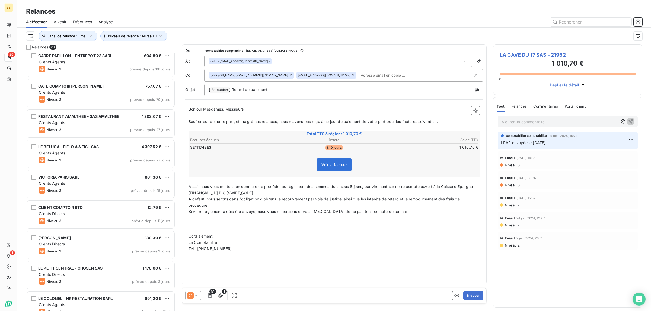
scroll to position [349, 0]
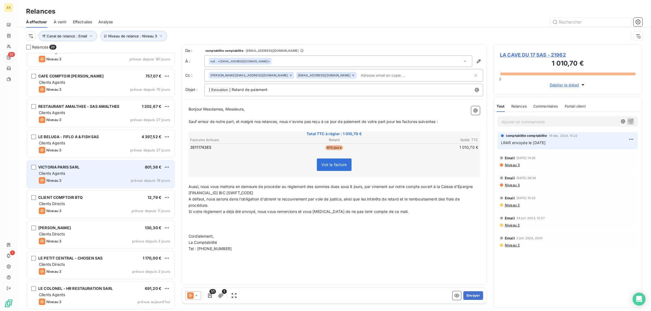
click at [93, 174] on div "Clients Agents" at bounding box center [104, 173] width 131 height 5
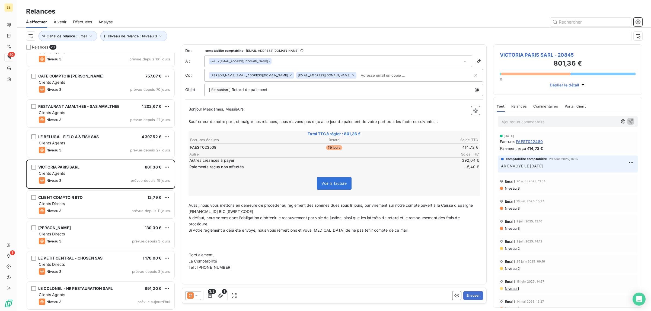
click at [197, 296] on icon at bounding box center [196, 295] width 3 height 1
click at [206, 275] on span "Niveau 2" at bounding box center [204, 273] width 16 height 5
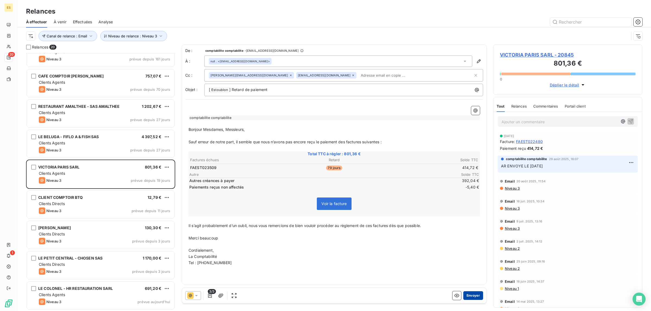
click at [476, 293] on button "Envoyer" at bounding box center [473, 296] width 20 height 9
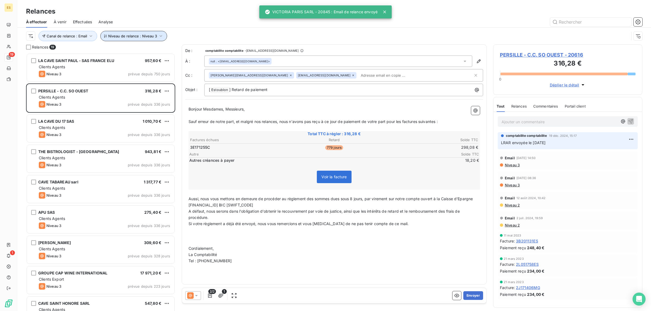
click at [123, 33] on button "Niveau de relance : Niveau 3" at bounding box center [133, 36] width 67 height 10
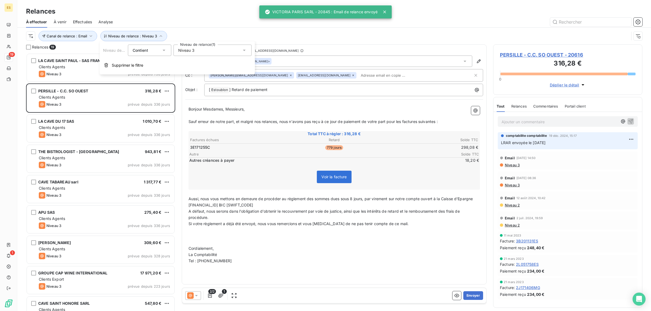
click at [193, 51] on span "Niveau 3" at bounding box center [186, 50] width 16 height 5
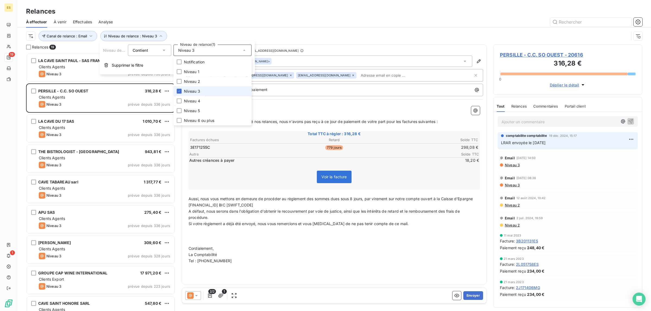
click at [192, 89] on span "Niveau 3" at bounding box center [192, 91] width 16 height 5
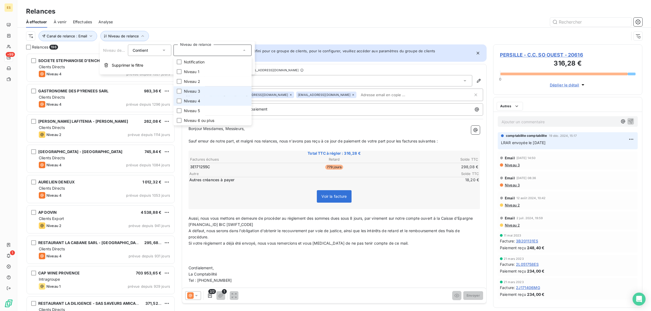
scroll to position [253, 144]
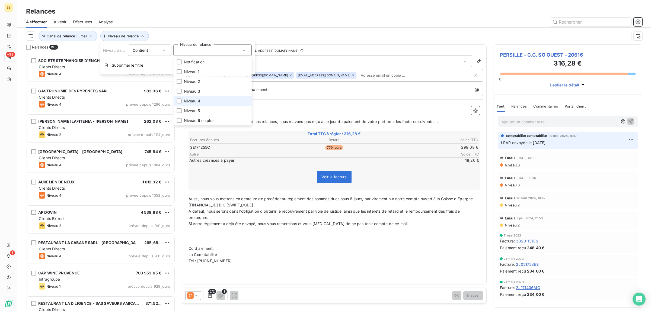
click at [188, 98] on span "Niveau 4" at bounding box center [192, 100] width 16 height 5
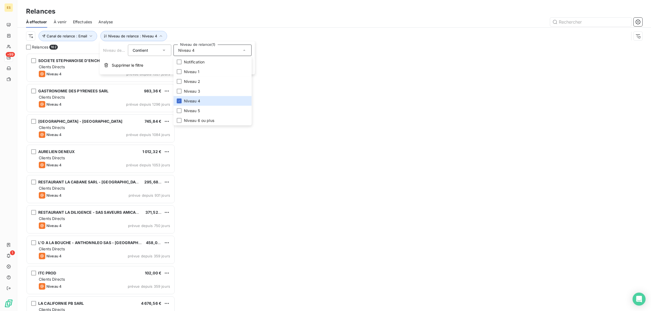
scroll to position [253, 144]
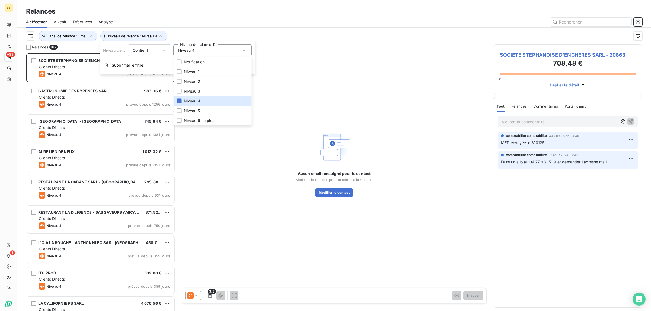
click at [208, 11] on div "Relances" at bounding box center [333, 12] width 633 height 10
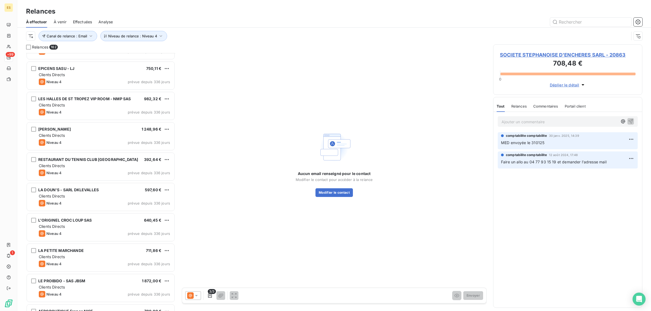
scroll to position [678, 0]
